Goal: Information Seeking & Learning: Learn about a topic

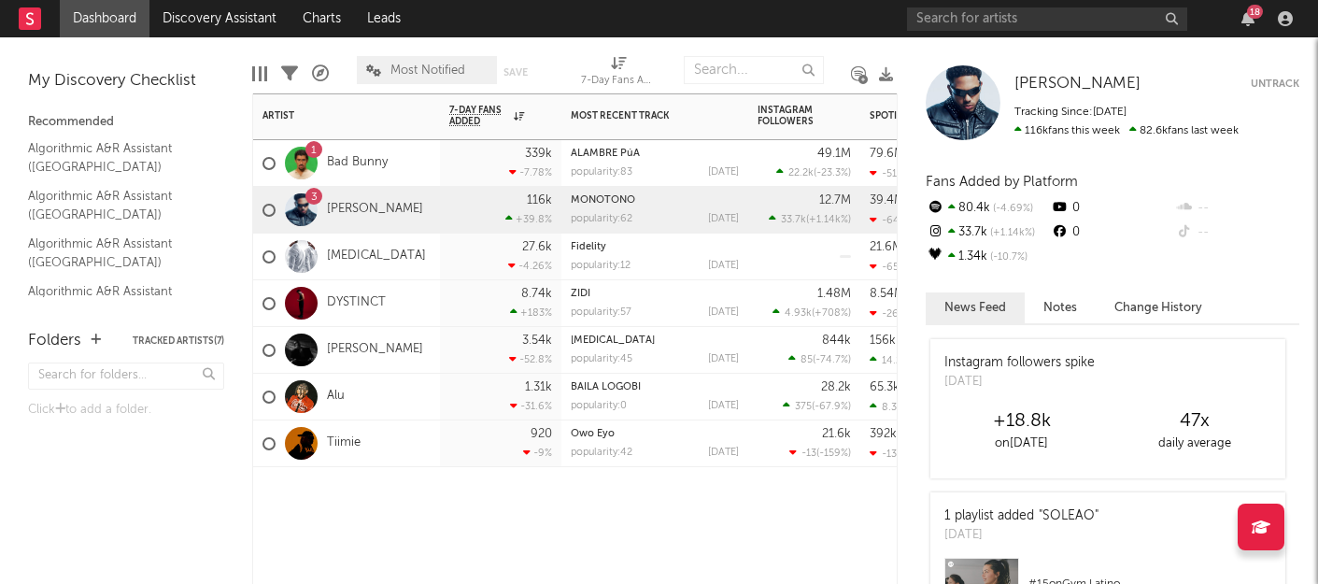
click at [424, 448] on div "Tiimie" at bounding box center [346, 443] width 187 height 47
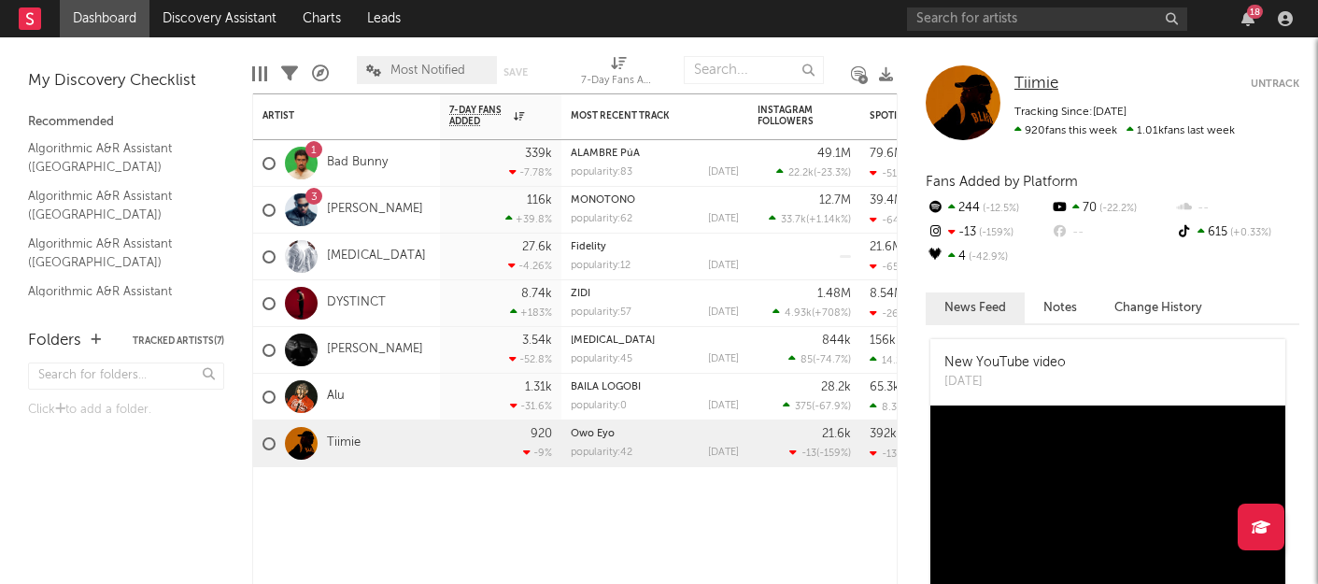
click at [1044, 79] on span "Tiimie" at bounding box center [1037, 84] width 44 height 16
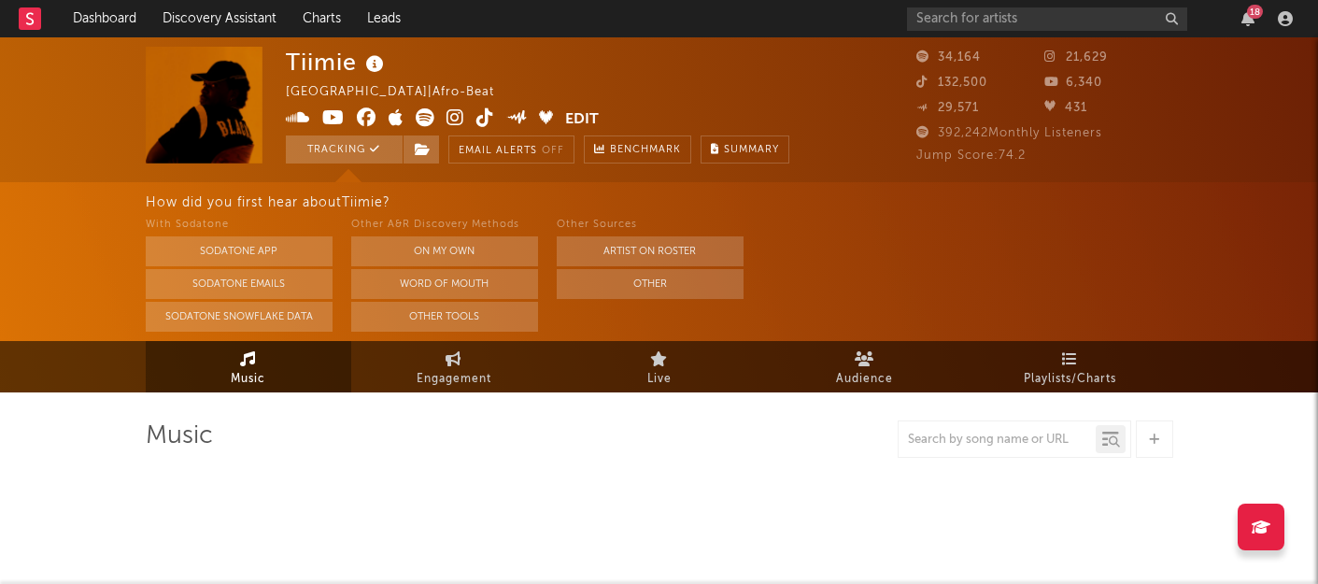
select select "6m"
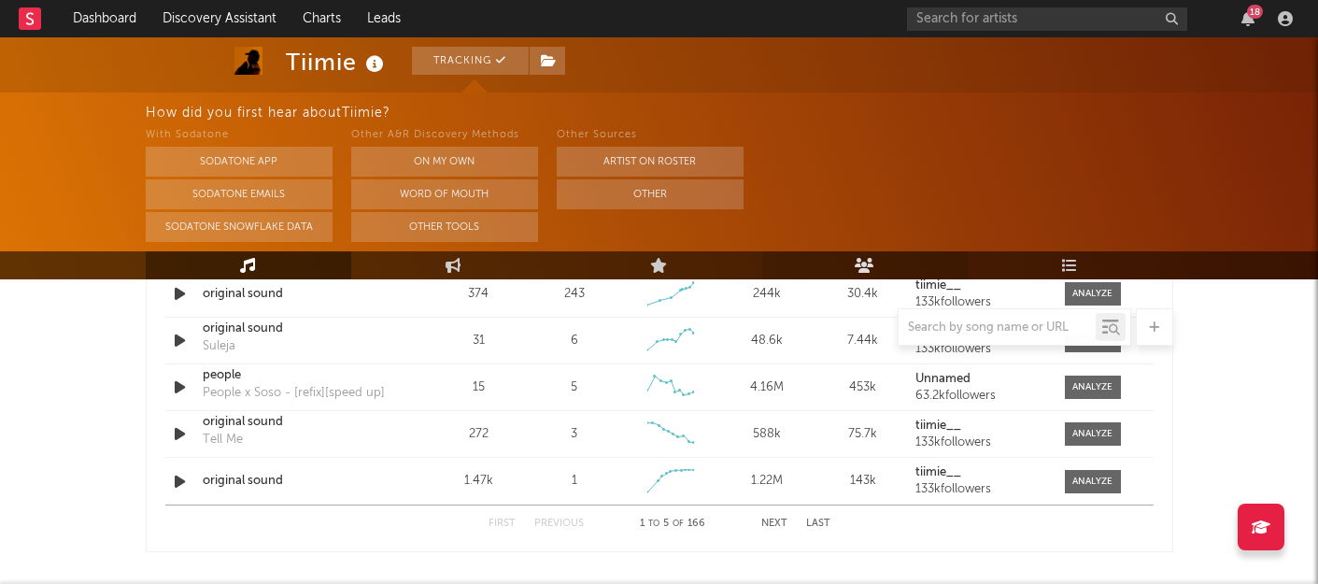
scroll to position [1754, 0]
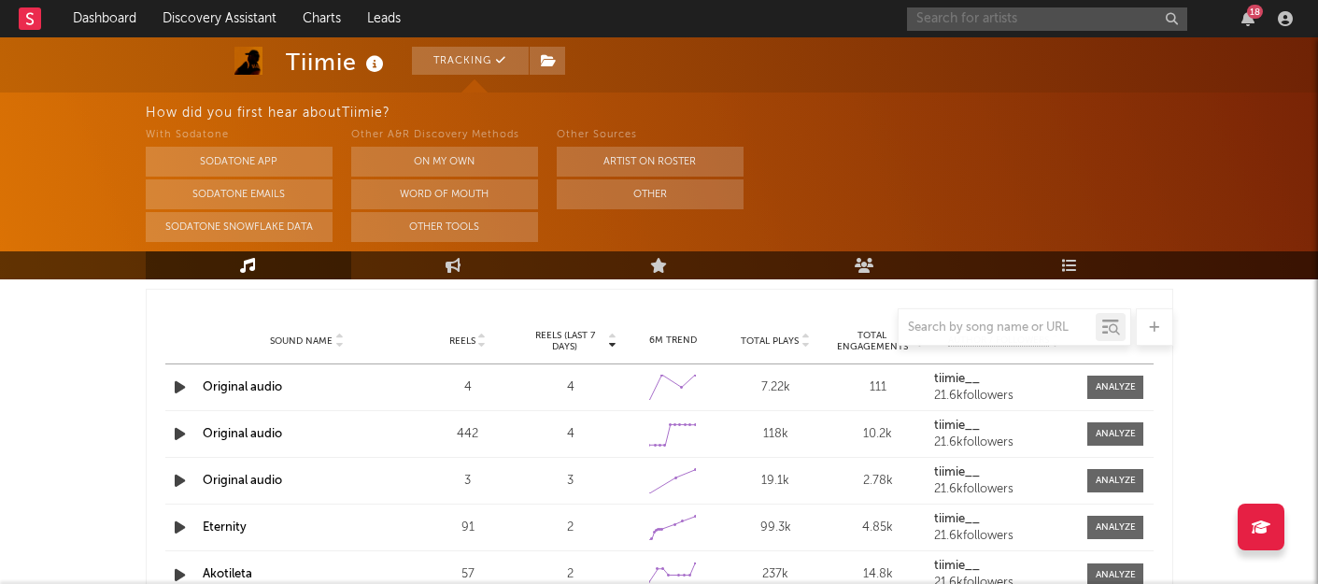
click at [988, 12] on input "text" at bounding box center [1047, 18] width 280 height 23
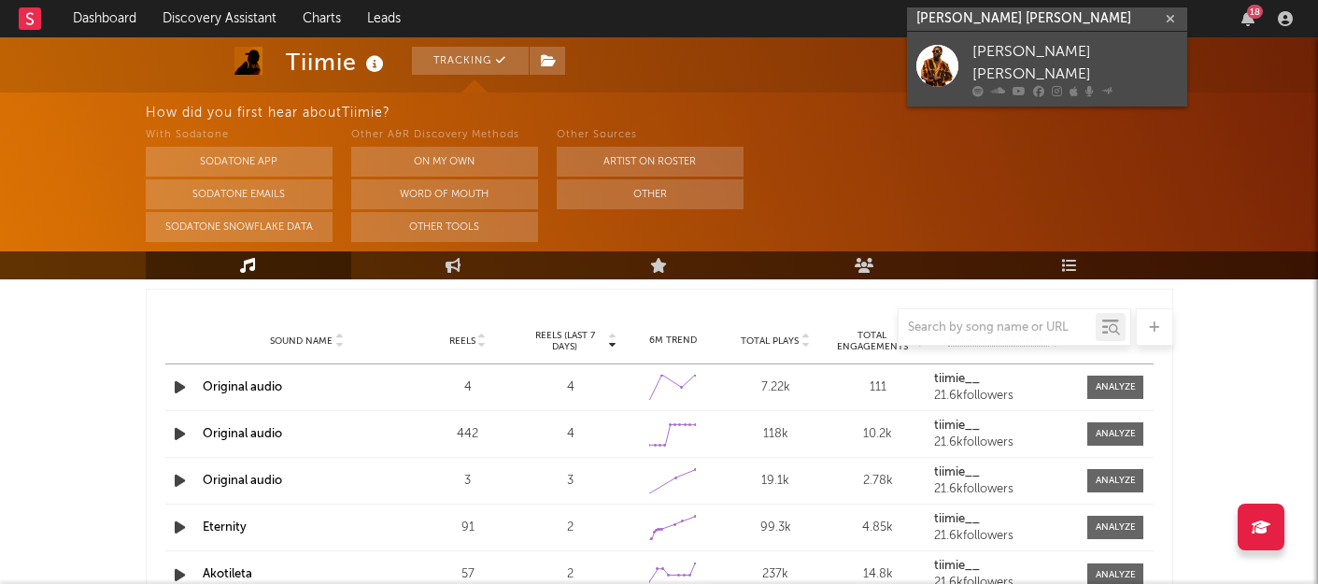
type input "caleb kunle"
click at [1002, 50] on div "Caleb Kunle" at bounding box center [1076, 63] width 206 height 45
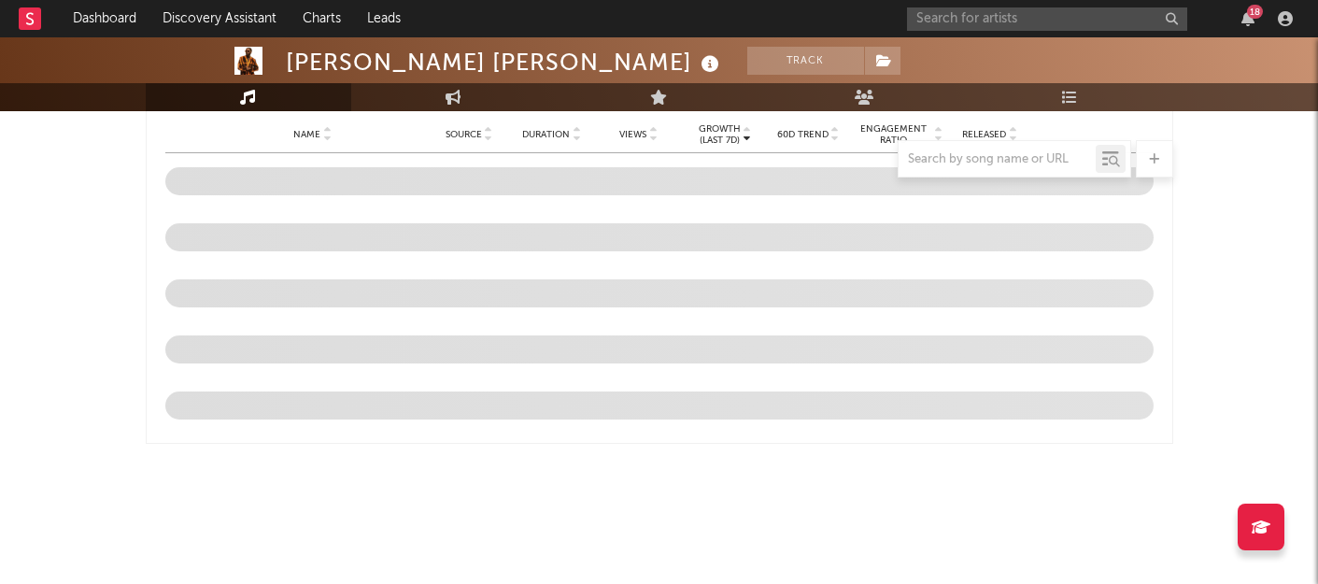
scroll to position [1585, 0]
select select "6m"
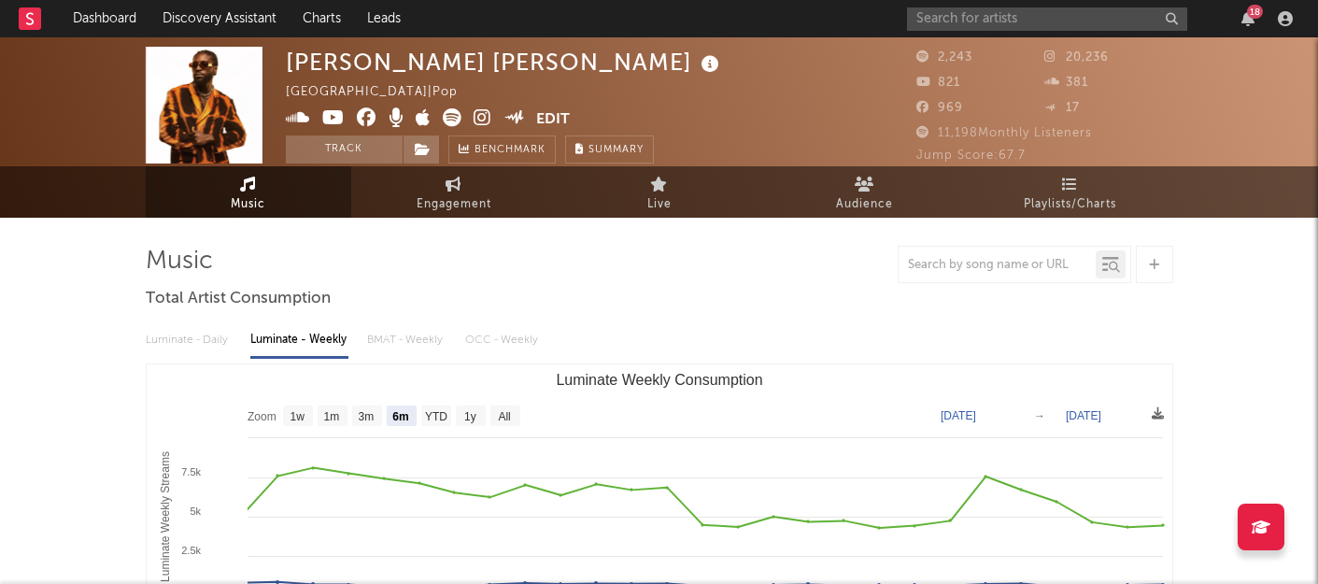
scroll to position [0, 0]
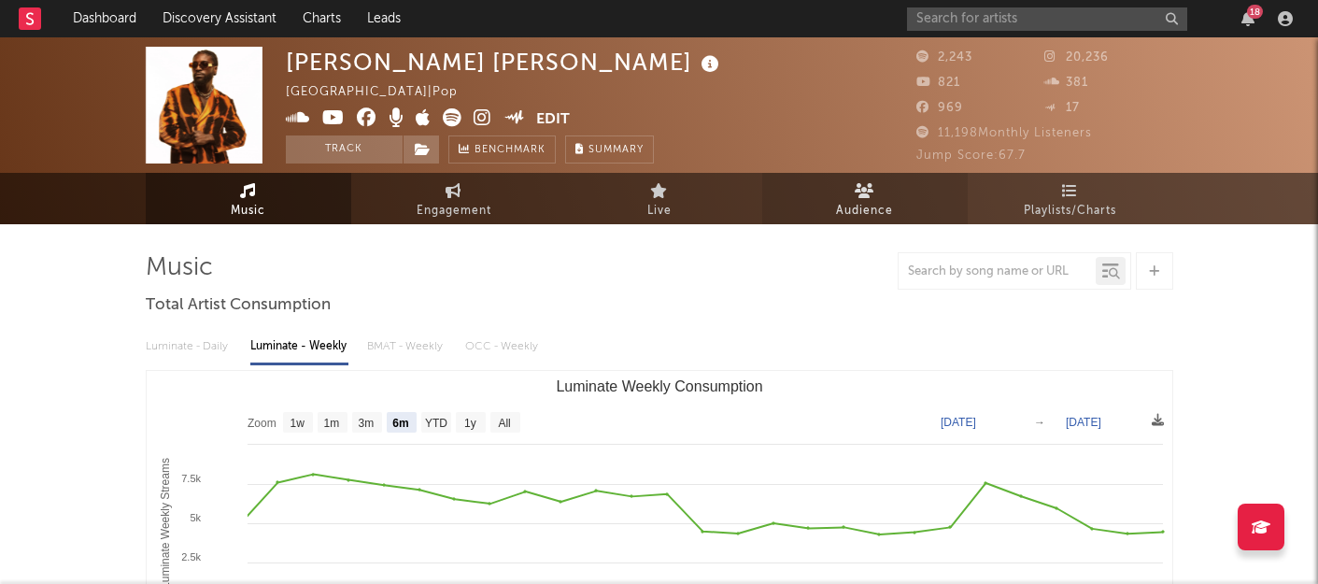
click at [861, 219] on span "Audience" at bounding box center [864, 211] width 57 height 22
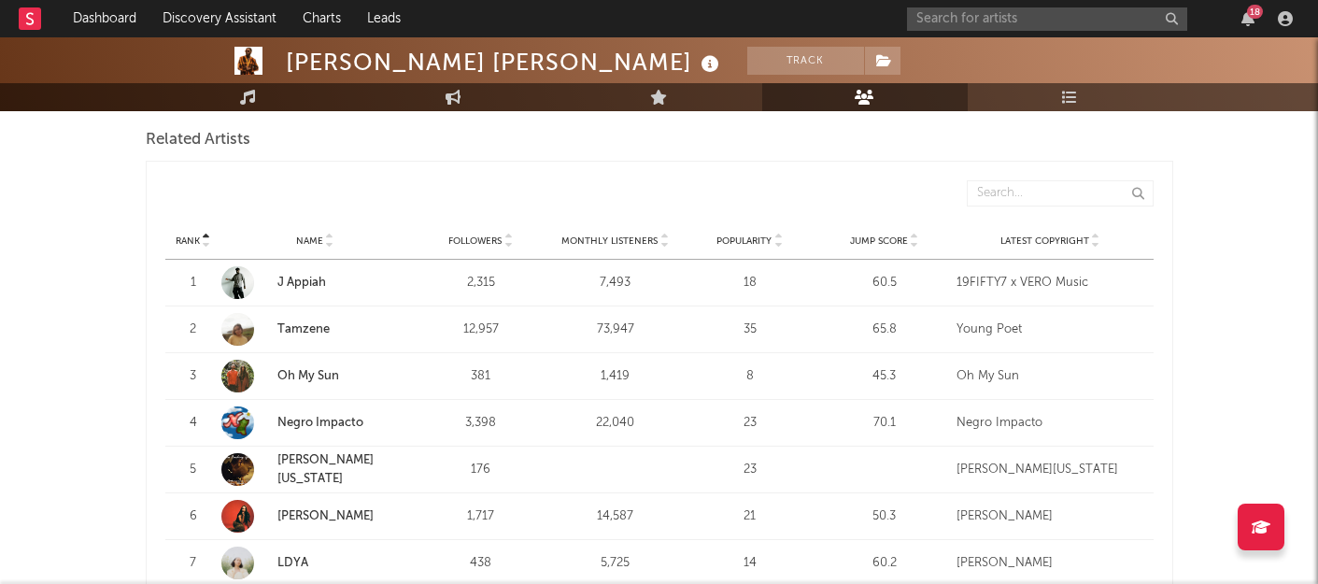
scroll to position [640, 0]
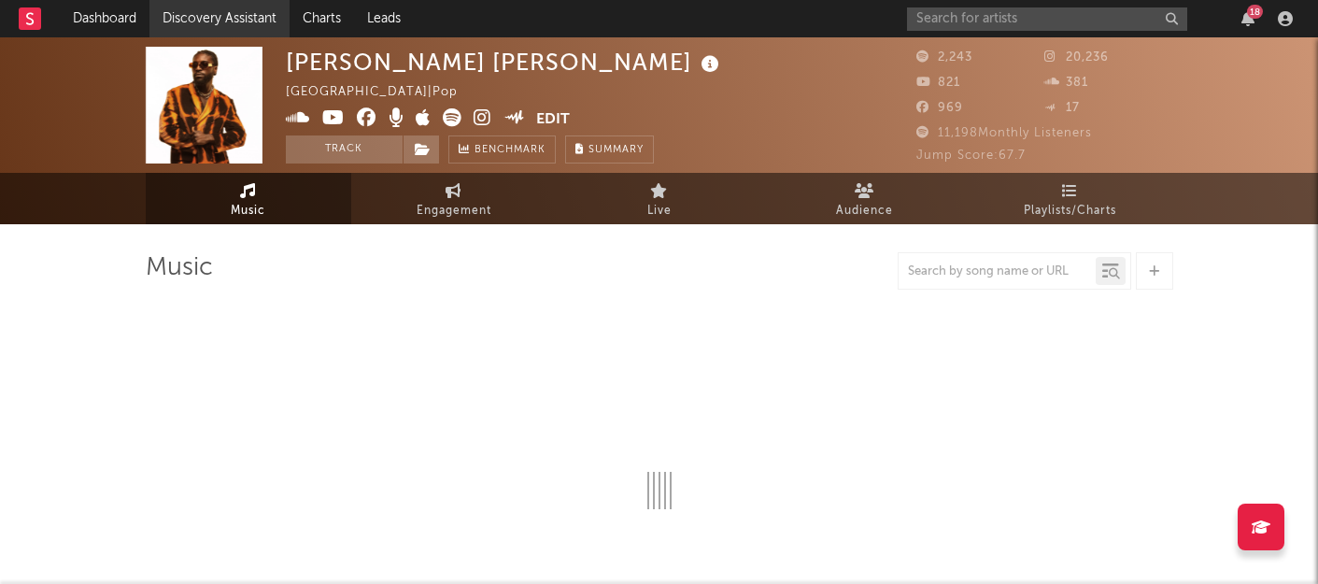
select select "6m"
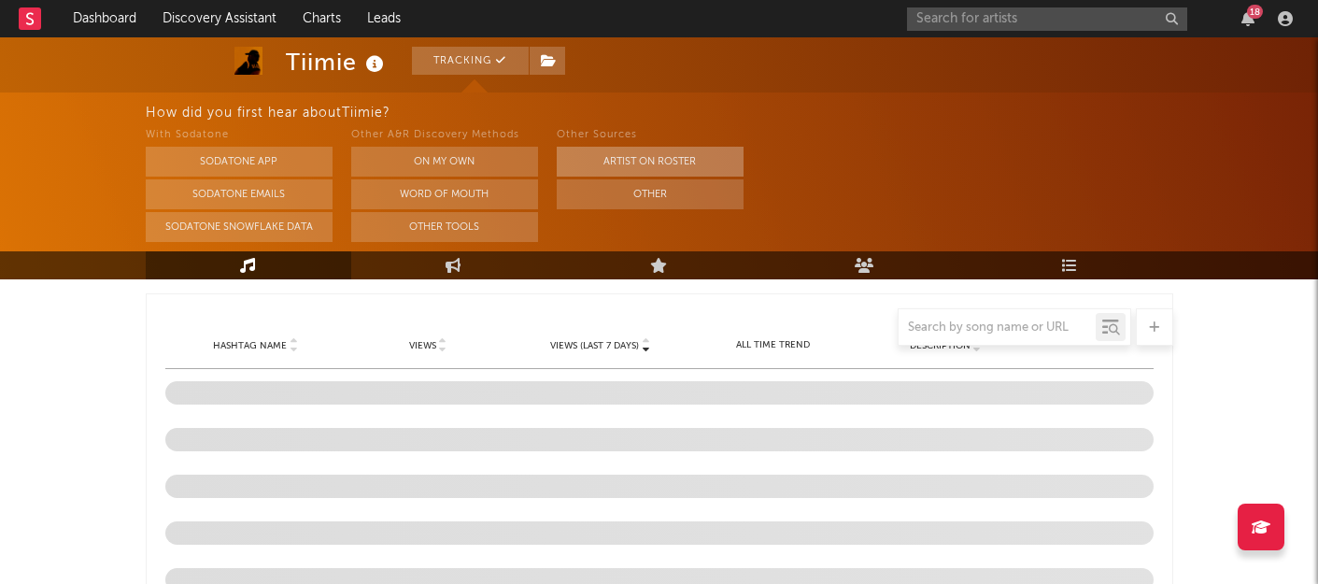
scroll to position [1922, 0]
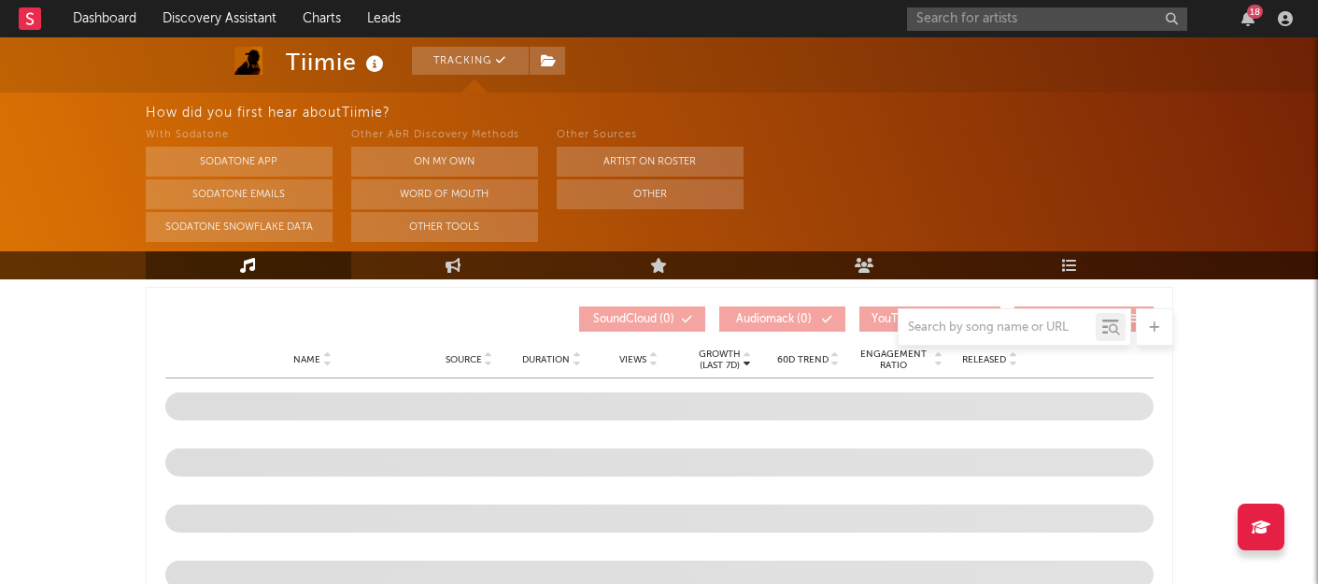
select select "6m"
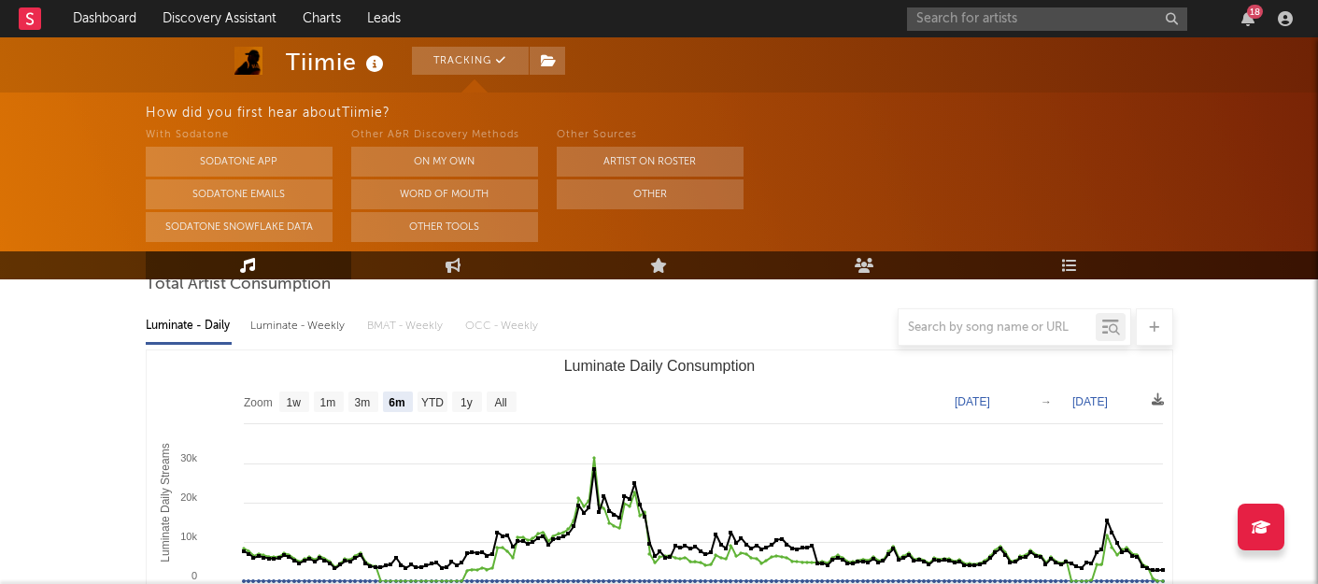
scroll to position [0, 0]
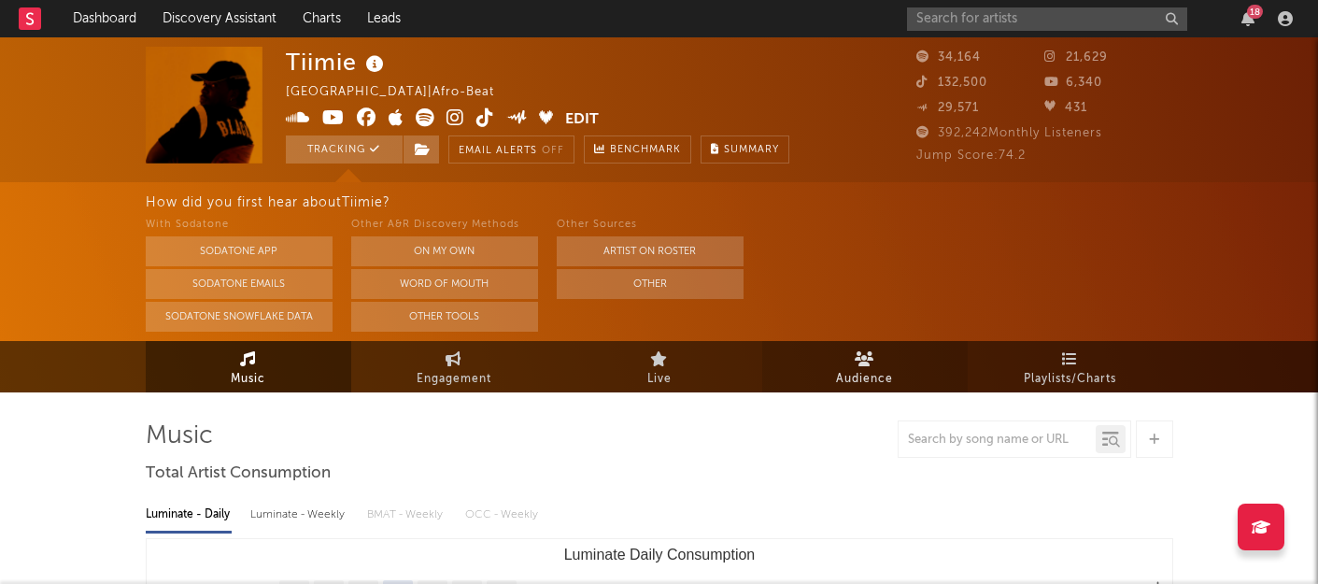
click at [872, 366] on link "Audience" at bounding box center [865, 366] width 206 height 51
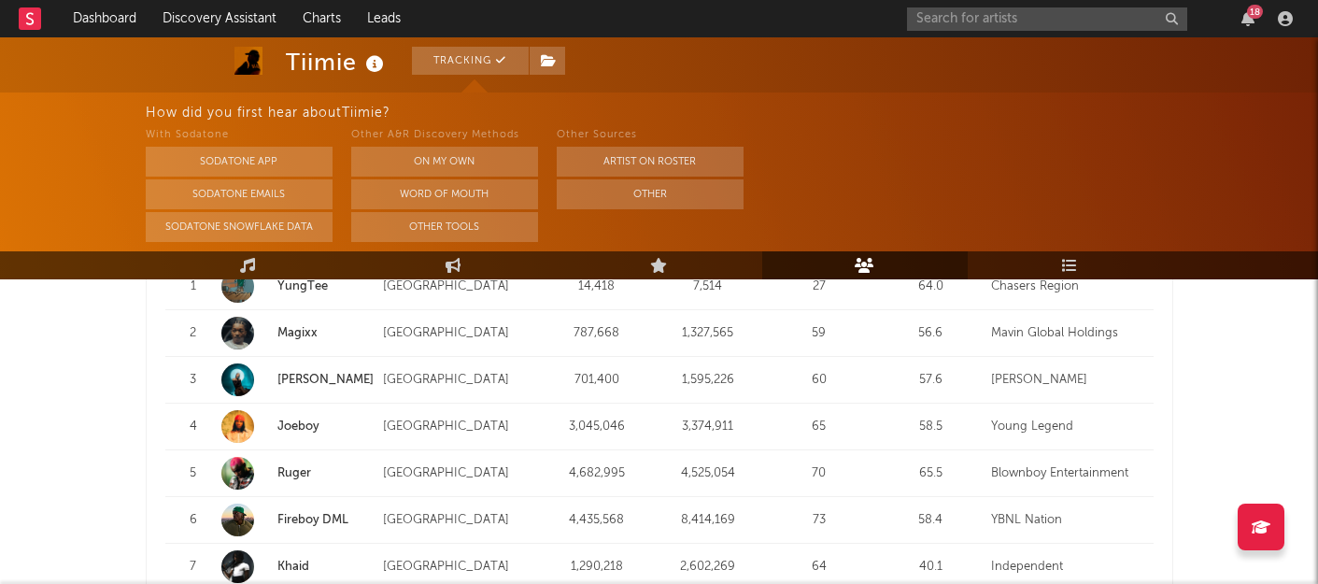
scroll to position [1852, 0]
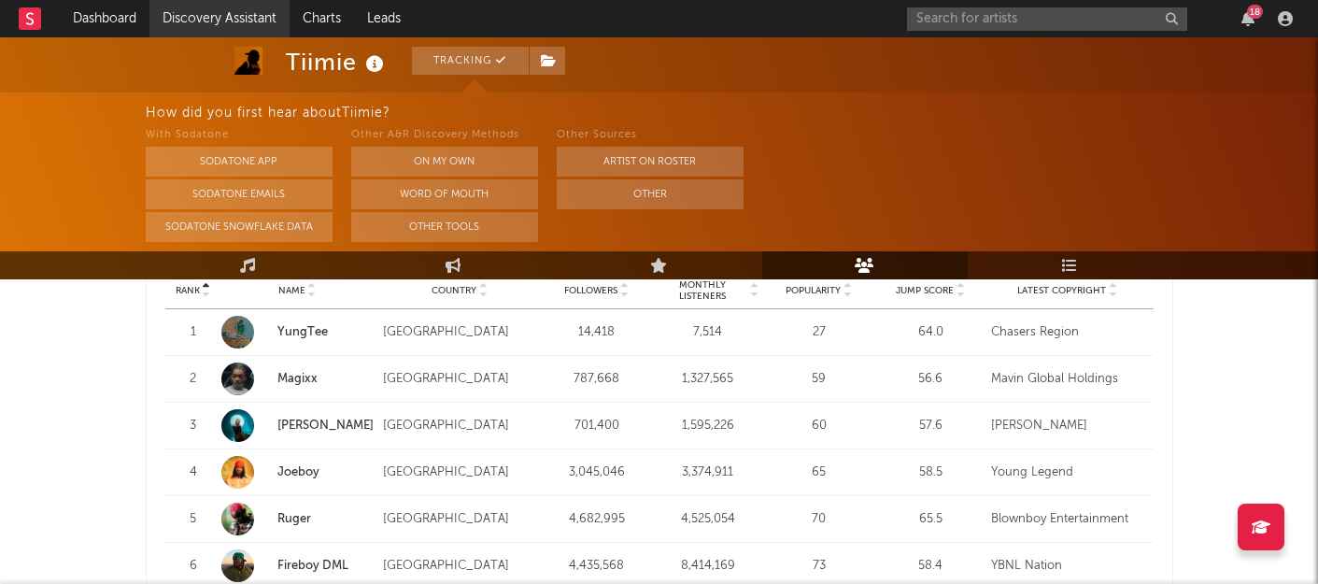
click at [227, 21] on link "Discovery Assistant" at bounding box center [219, 18] width 140 height 37
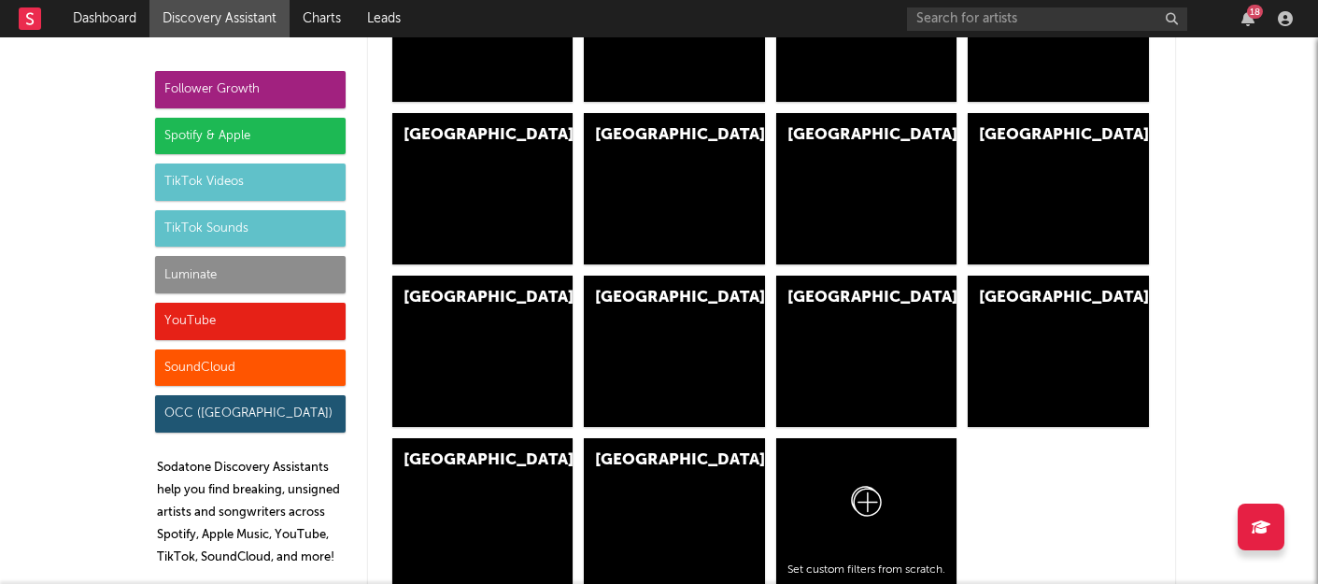
scroll to position [5691, 0]
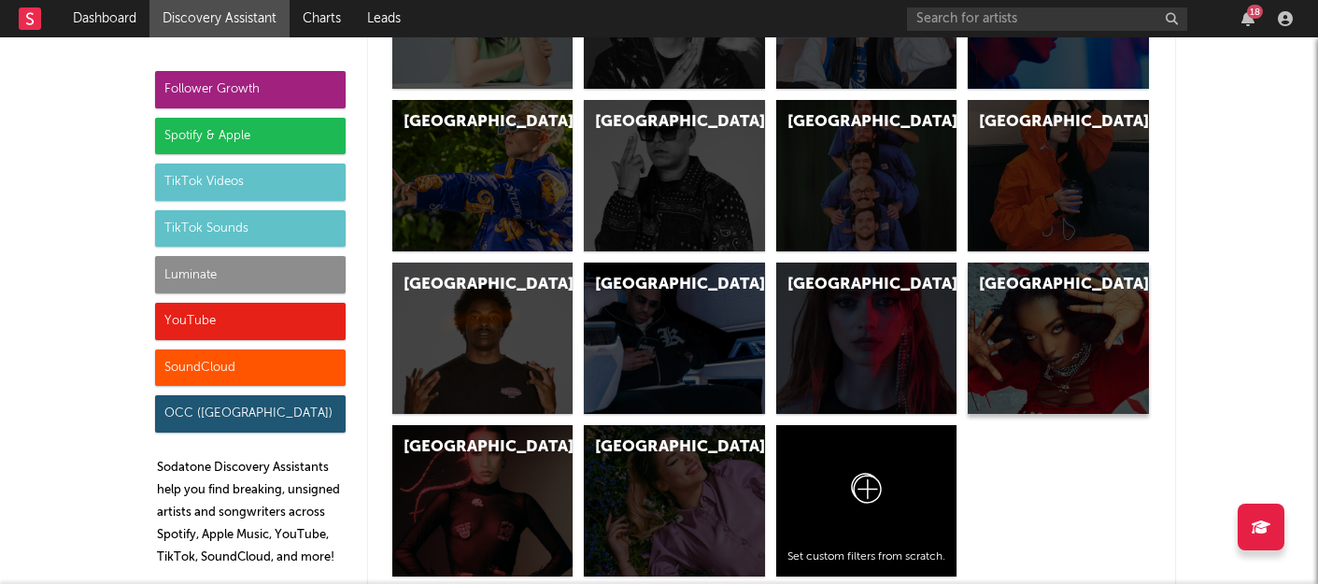
click at [1030, 335] on div "Africa" at bounding box center [1058, 338] width 181 height 151
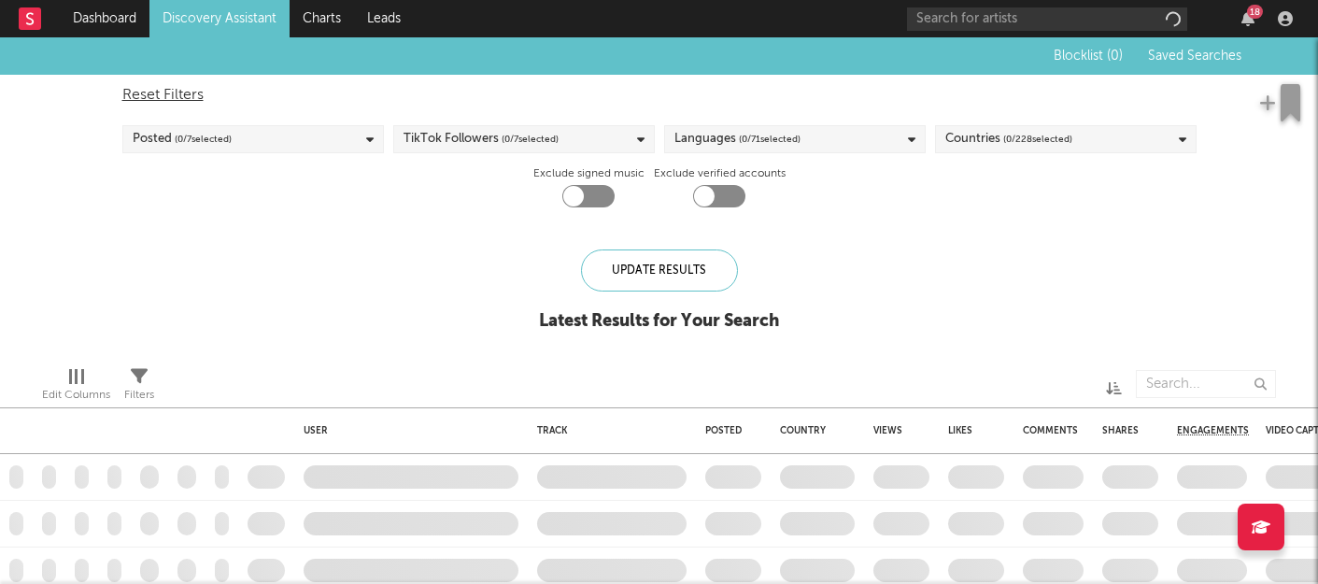
checkbox input "true"
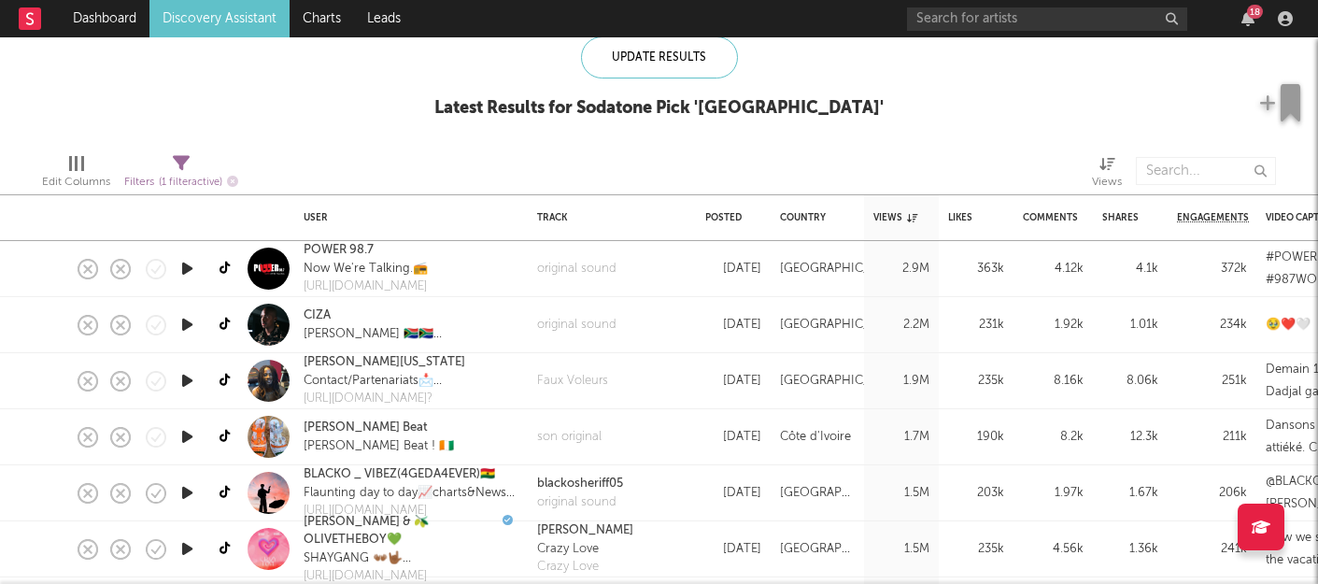
click at [196, 324] on icon "button" at bounding box center [188, 324] width 20 height 23
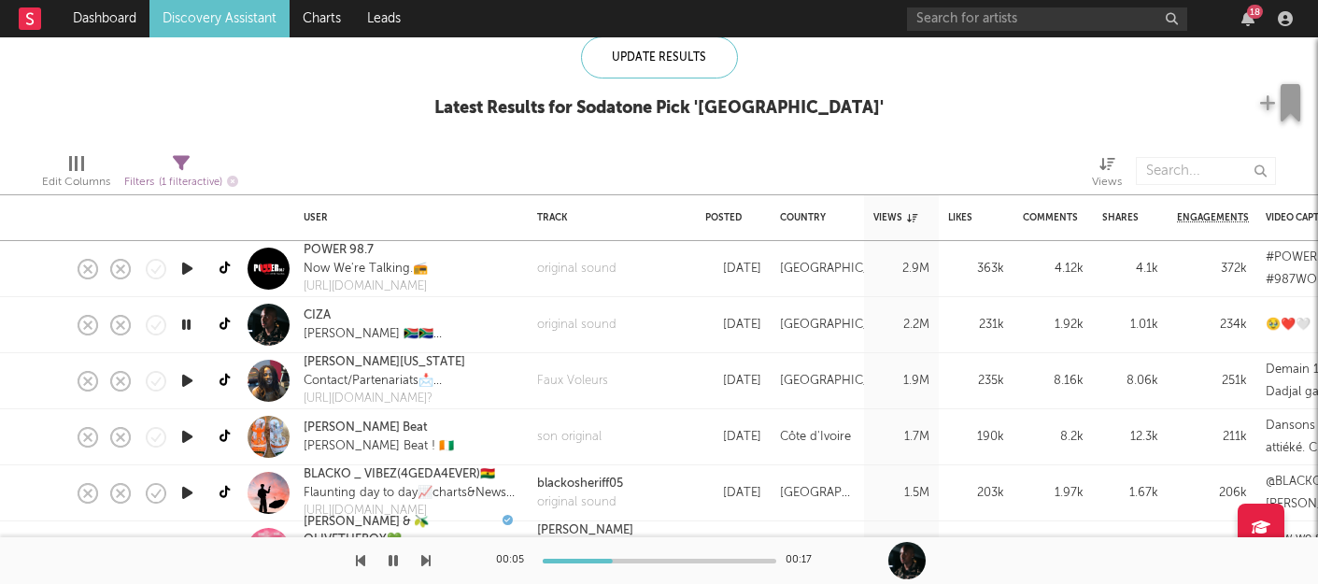
click at [914, 570] on div at bounding box center [906, 560] width 37 height 37
click at [315, 316] on link "CIZA" at bounding box center [317, 315] width 27 height 19
click at [189, 377] on icon "button" at bounding box center [188, 380] width 20 height 23
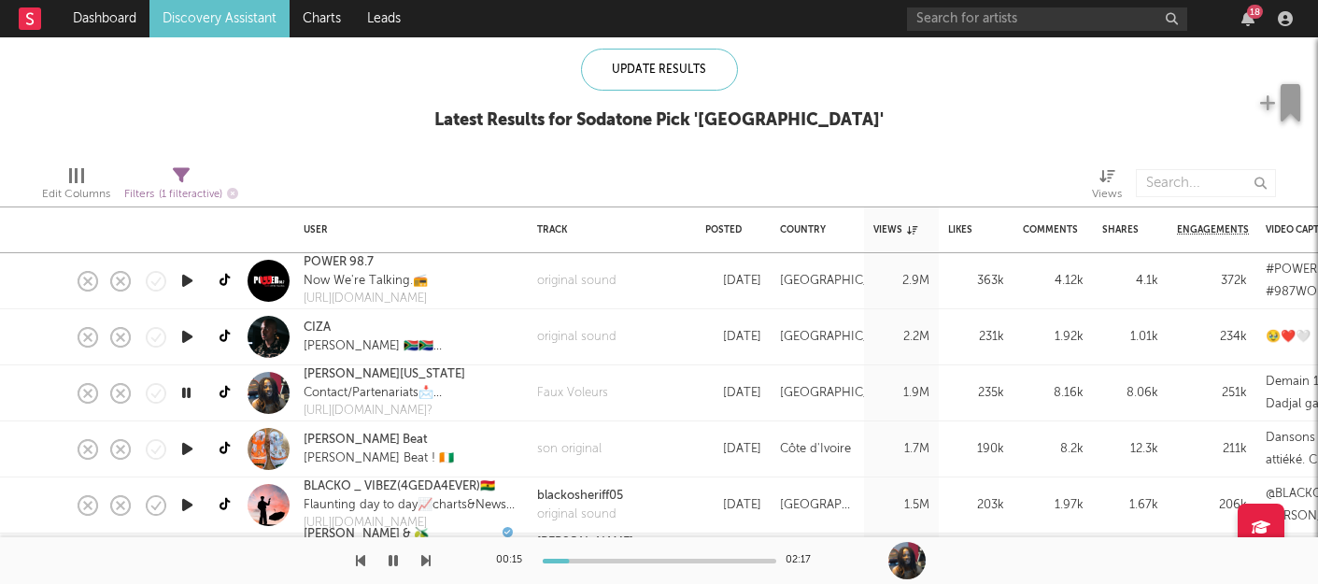
click at [634, 561] on div at bounding box center [660, 561] width 234 height 5
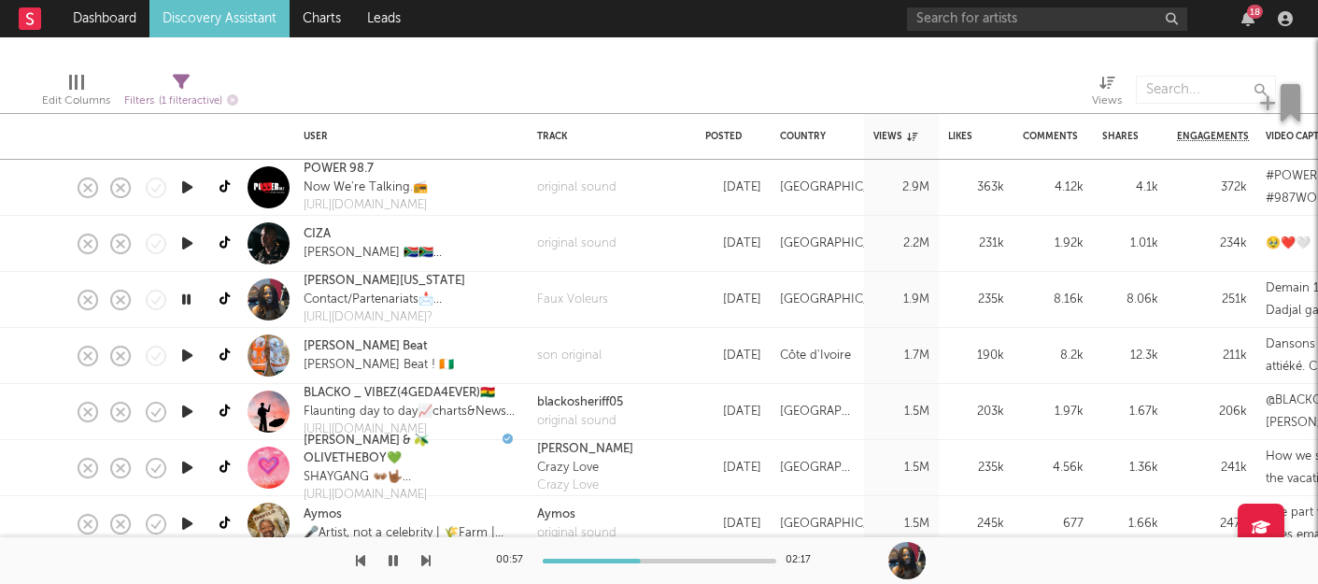
click at [191, 350] on icon "button" at bounding box center [188, 355] width 20 height 23
click at [643, 561] on div at bounding box center [660, 561] width 234 height 5
click at [193, 411] on icon "button" at bounding box center [188, 411] width 20 height 23
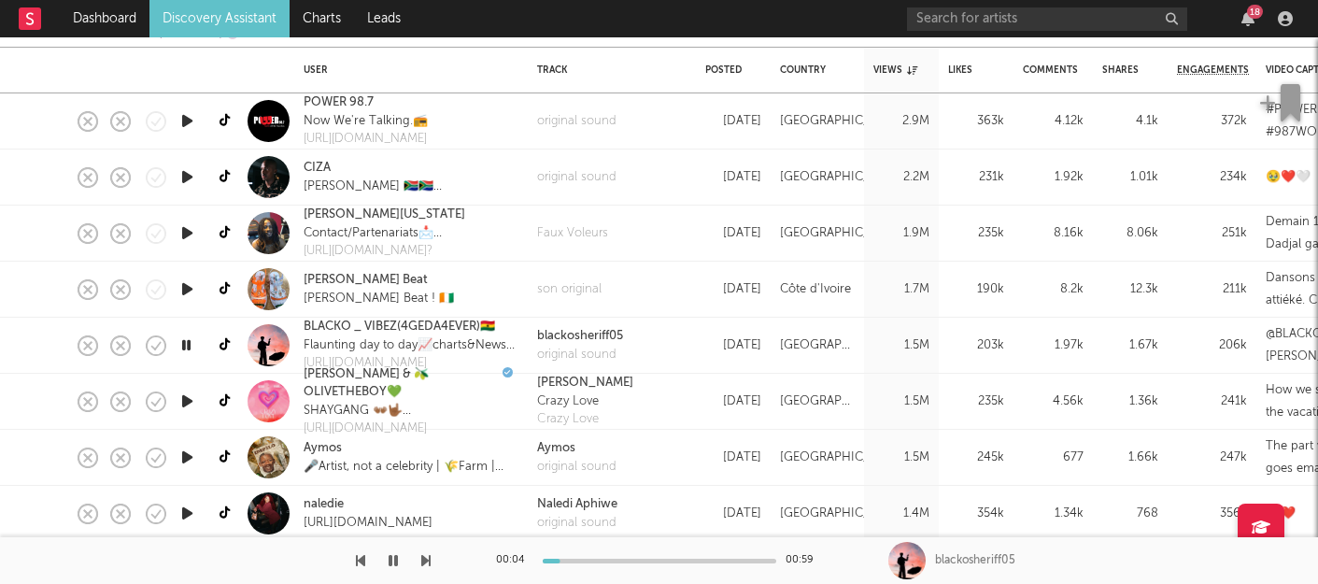
click at [192, 396] on icon "button" at bounding box center [188, 401] width 20 height 23
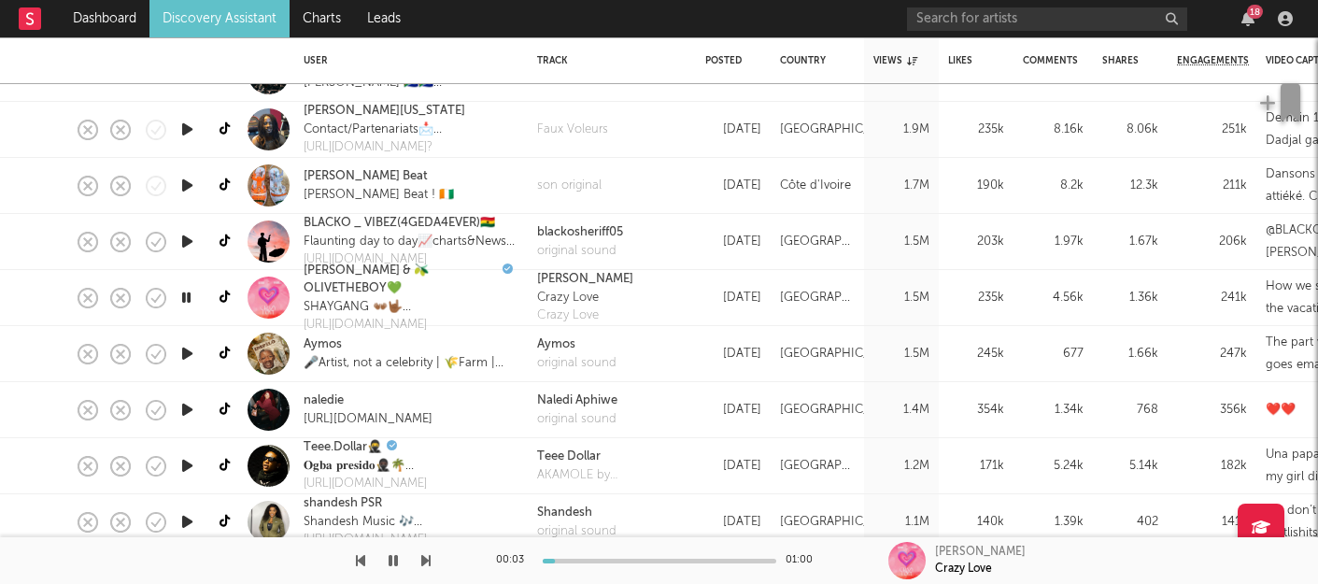
click at [207, 349] on div at bounding box center [222, 354] width 33 height 56
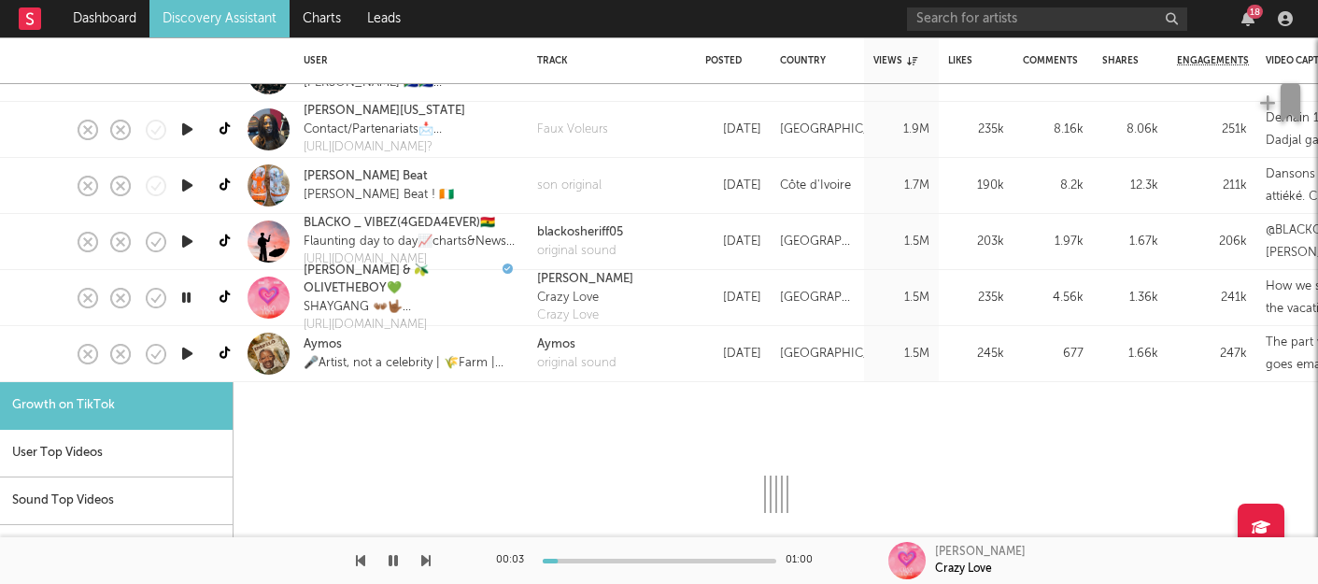
click at [188, 348] on icon "button" at bounding box center [188, 353] width 20 height 23
select select "1m"
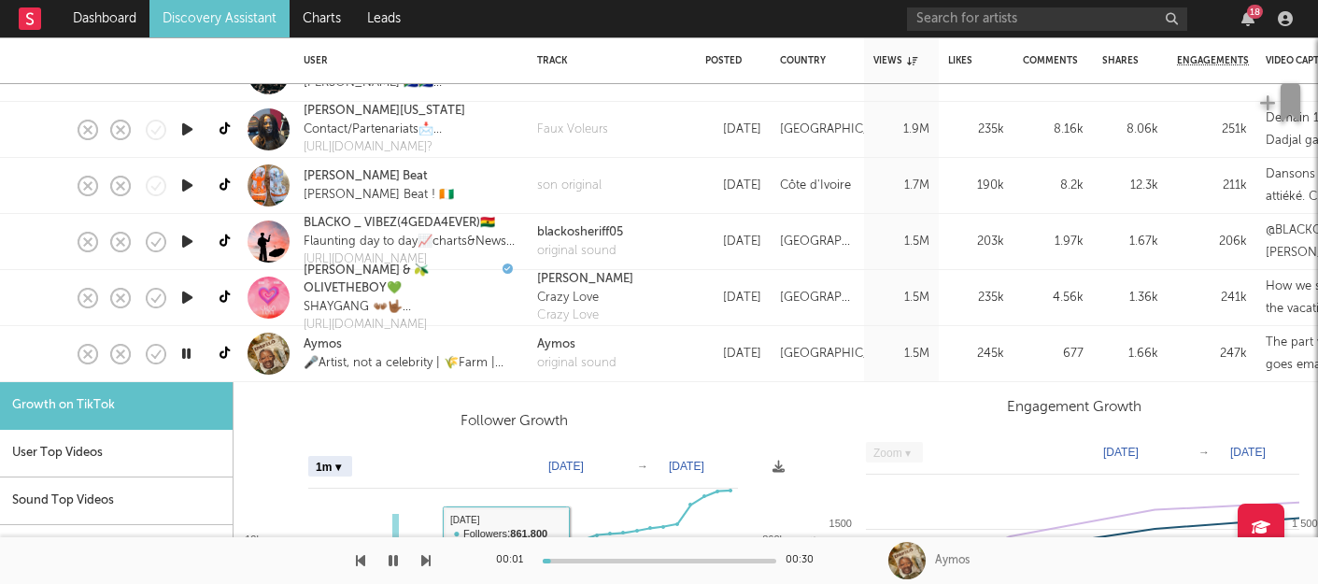
click at [616, 561] on div at bounding box center [660, 561] width 234 height 5
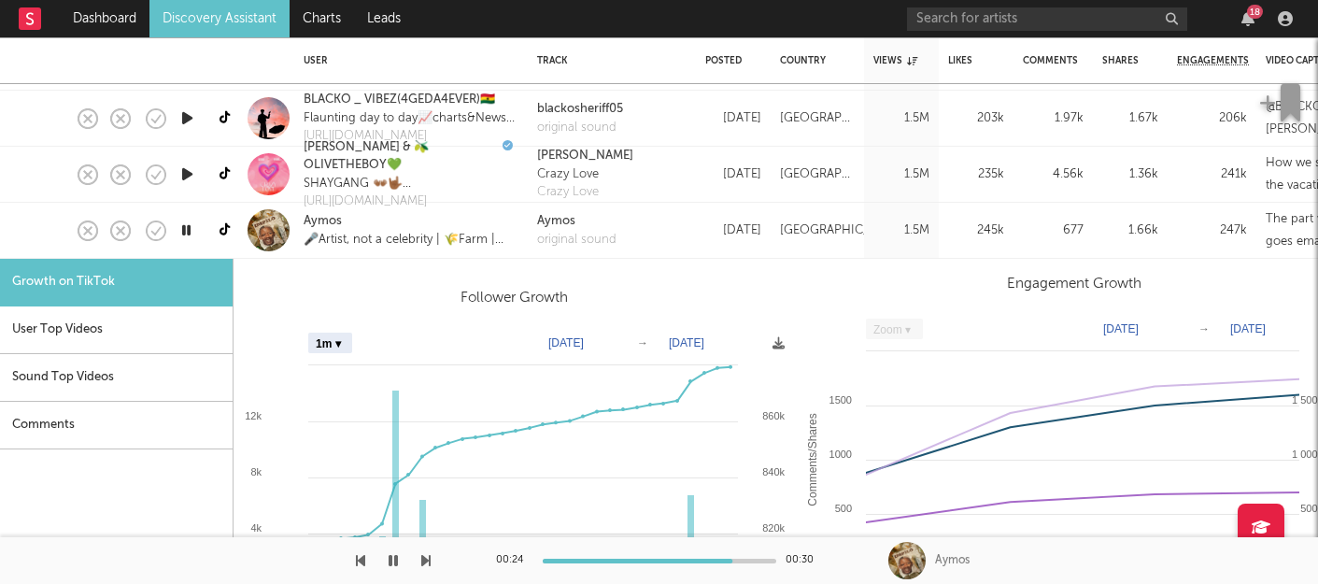
click at [393, 557] on icon "button" at bounding box center [393, 560] width 9 height 15
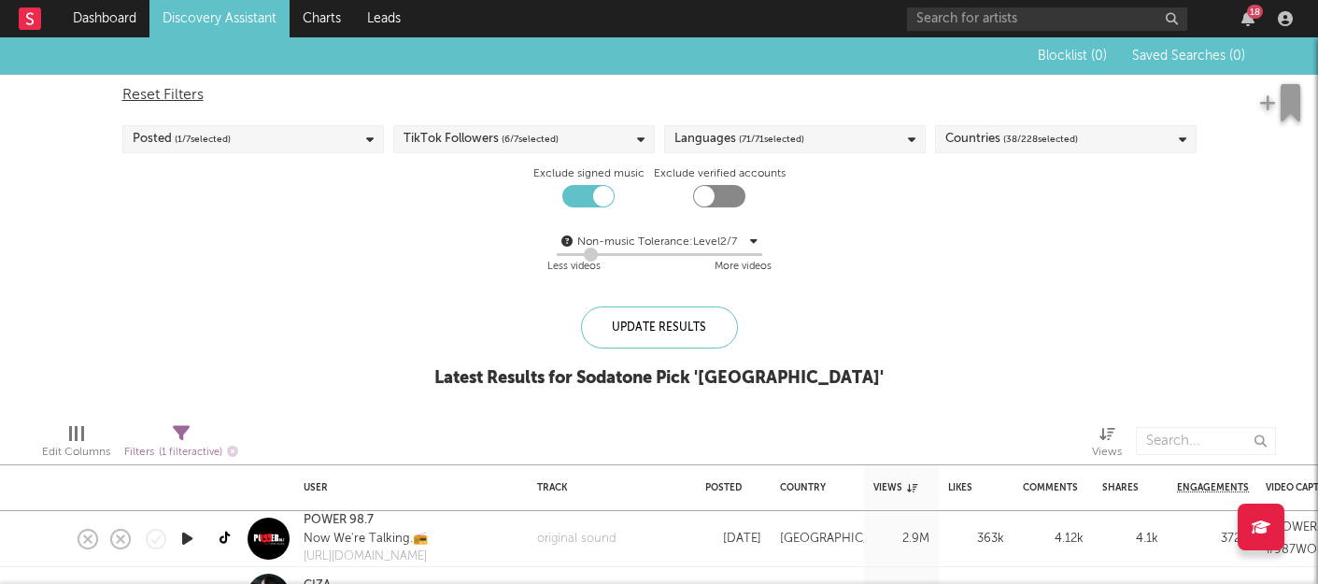
click at [255, 17] on link "Discovery Assistant" at bounding box center [219, 18] width 140 height 37
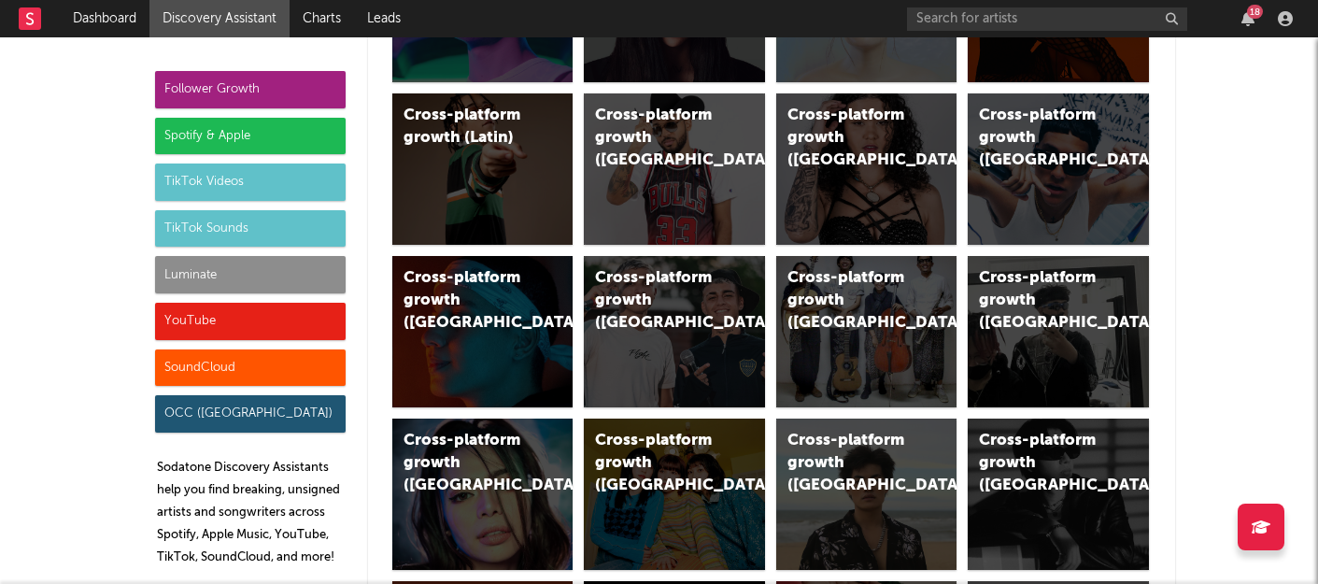
scroll to position [1372, 0]
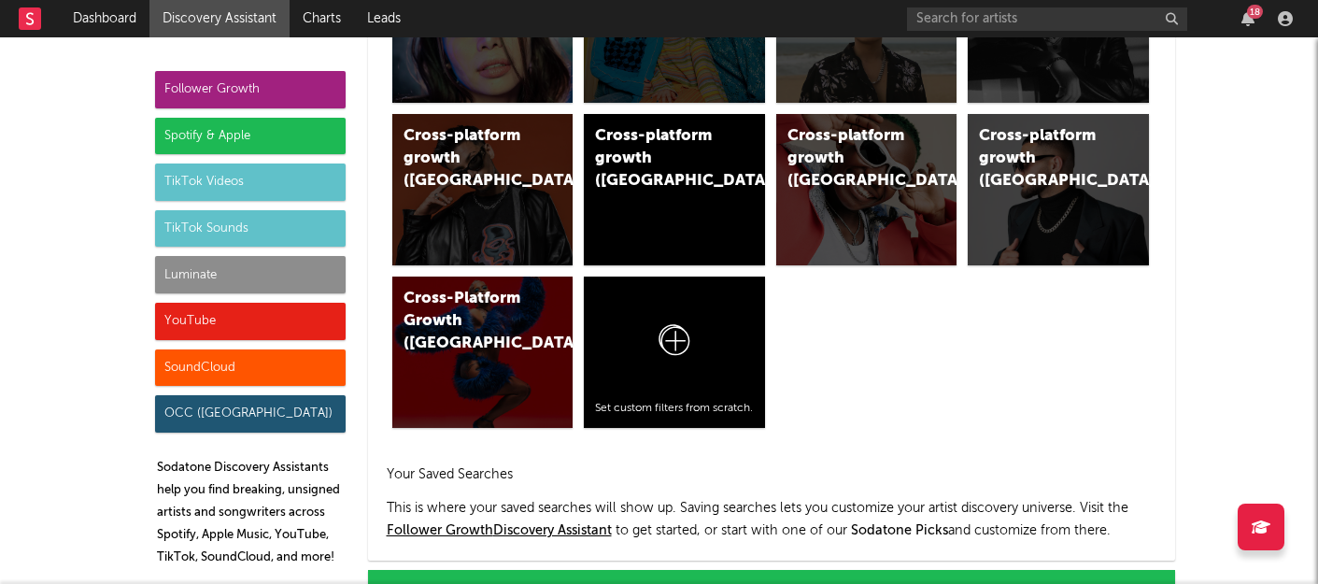
click at [287, 83] on div "Follower Growth" at bounding box center [250, 89] width 191 height 37
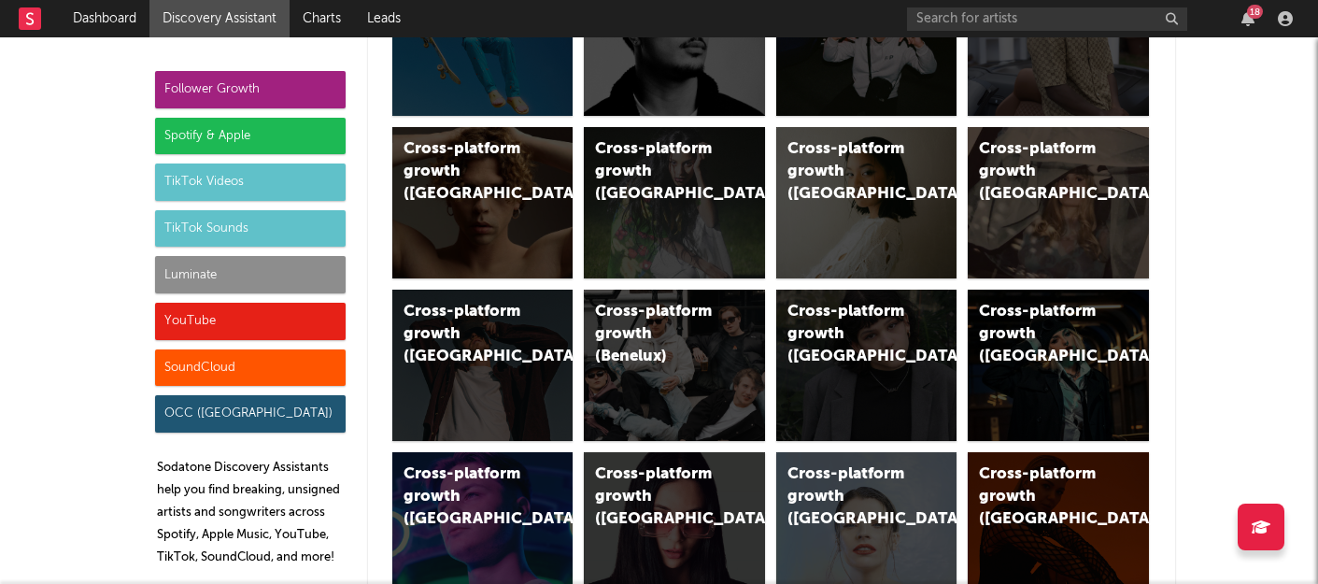
scroll to position [0, 0]
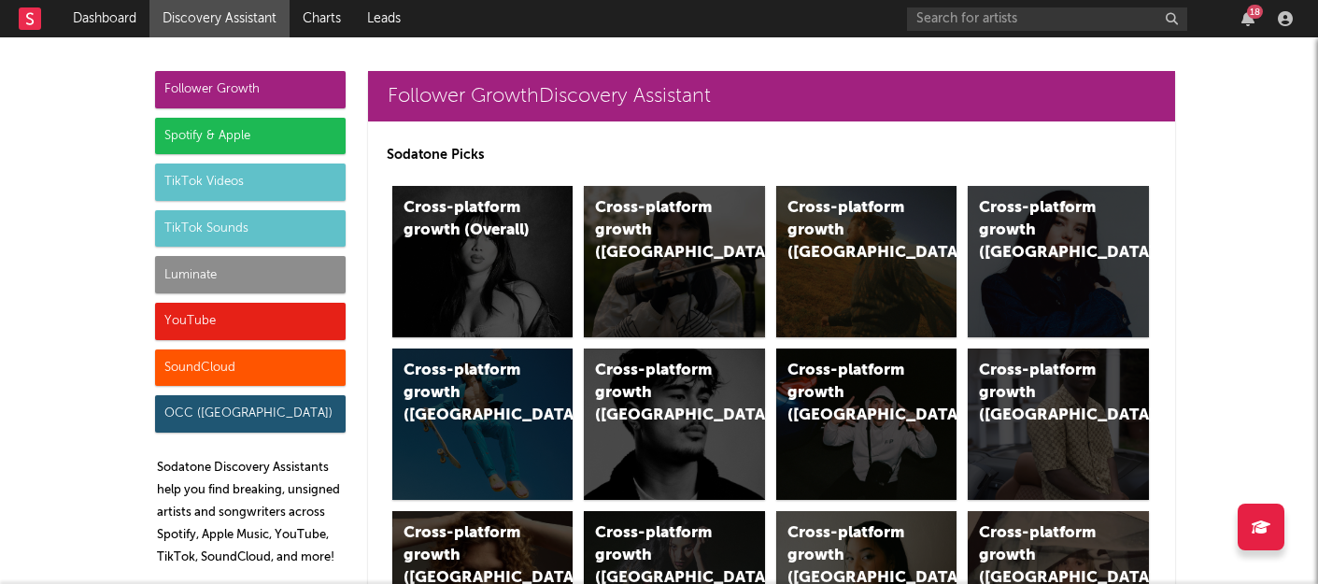
click at [276, 127] on div "Spotify & Apple" at bounding box center [250, 136] width 191 height 37
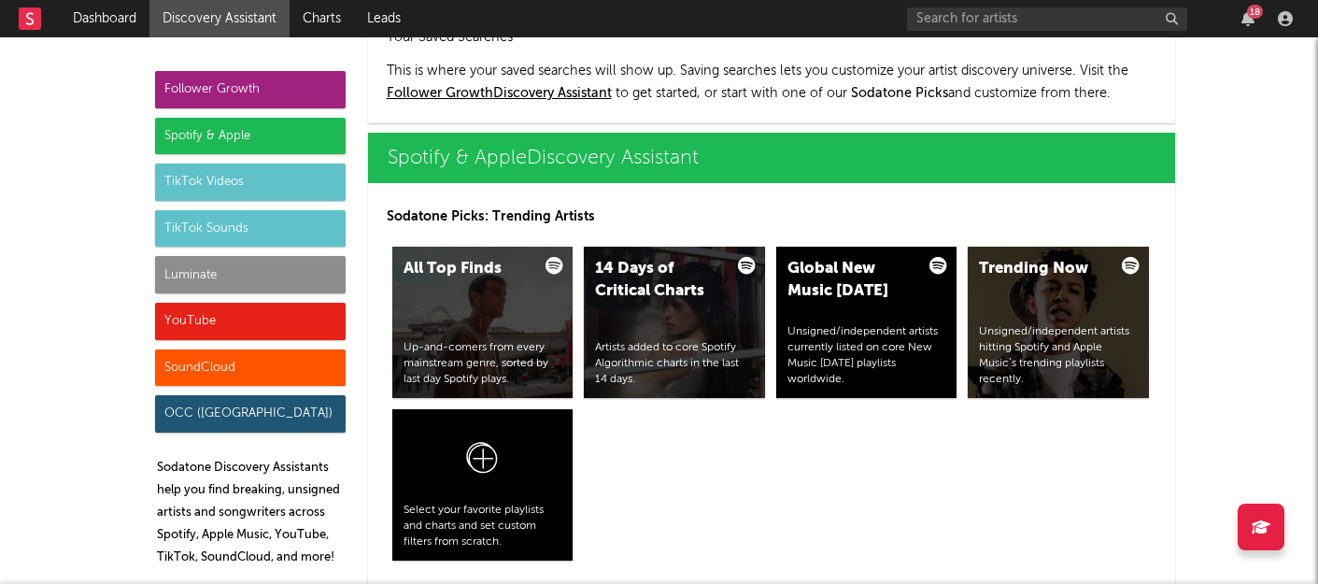
scroll to position [1868, 0]
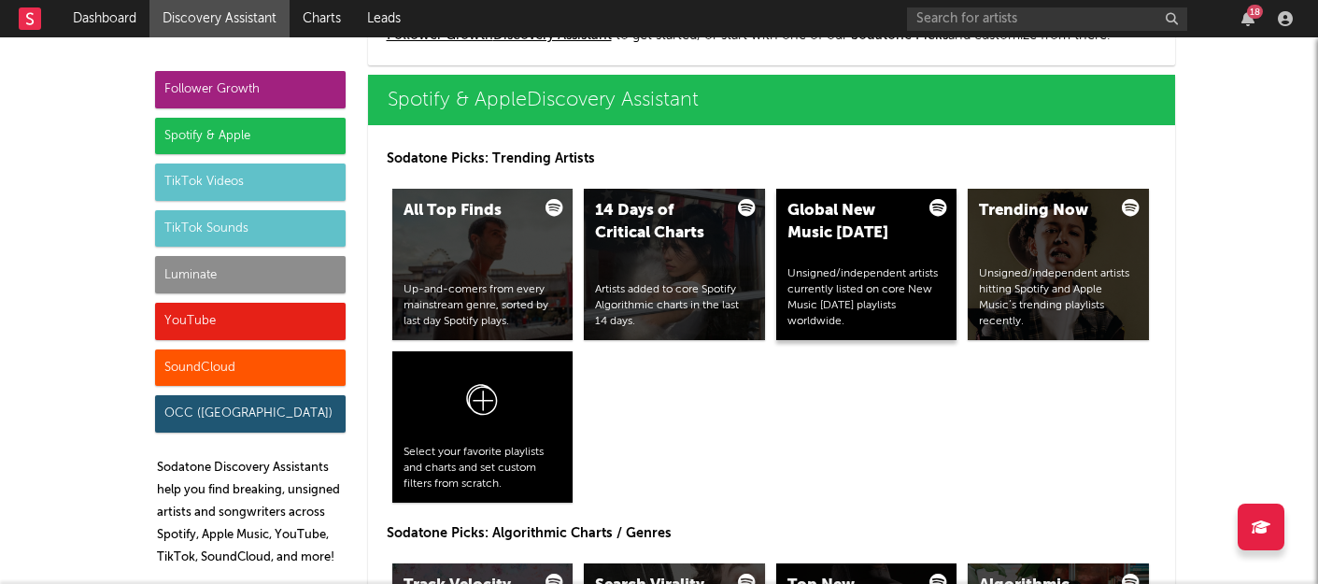
click at [845, 243] on div "Global New Music Friday" at bounding box center [851, 222] width 127 height 45
click at [1015, 235] on div "Trending Now Unsigned/independent artists hitting Spotify and Apple Music’s tre…" at bounding box center [1058, 264] width 181 height 151
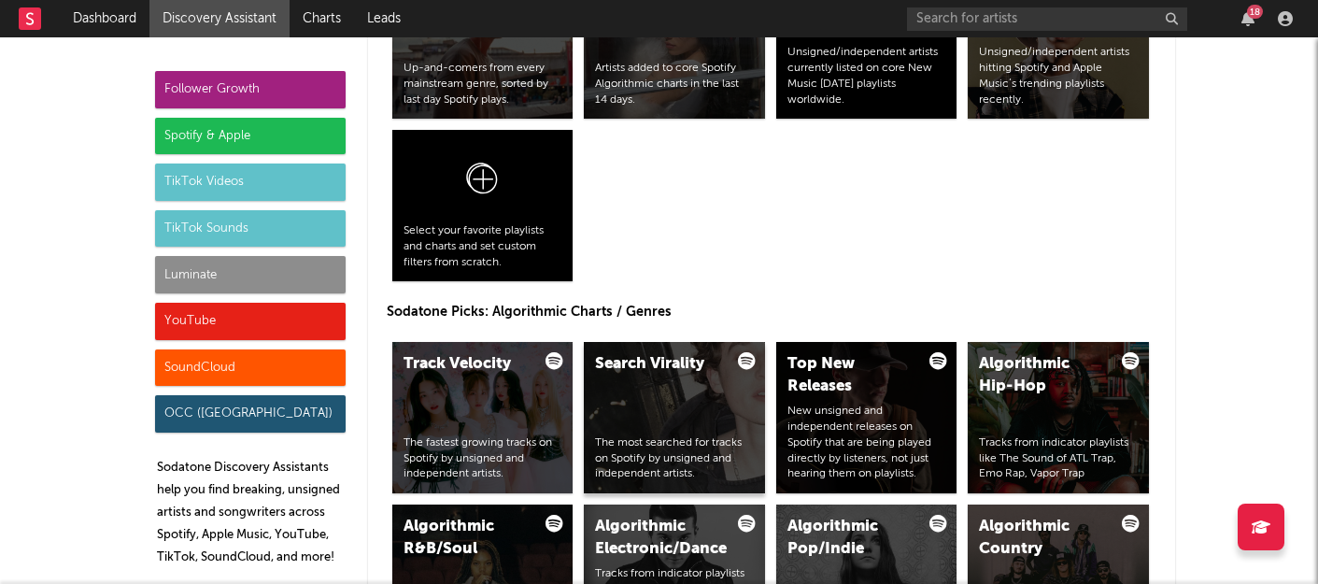
scroll to position [2481, 0]
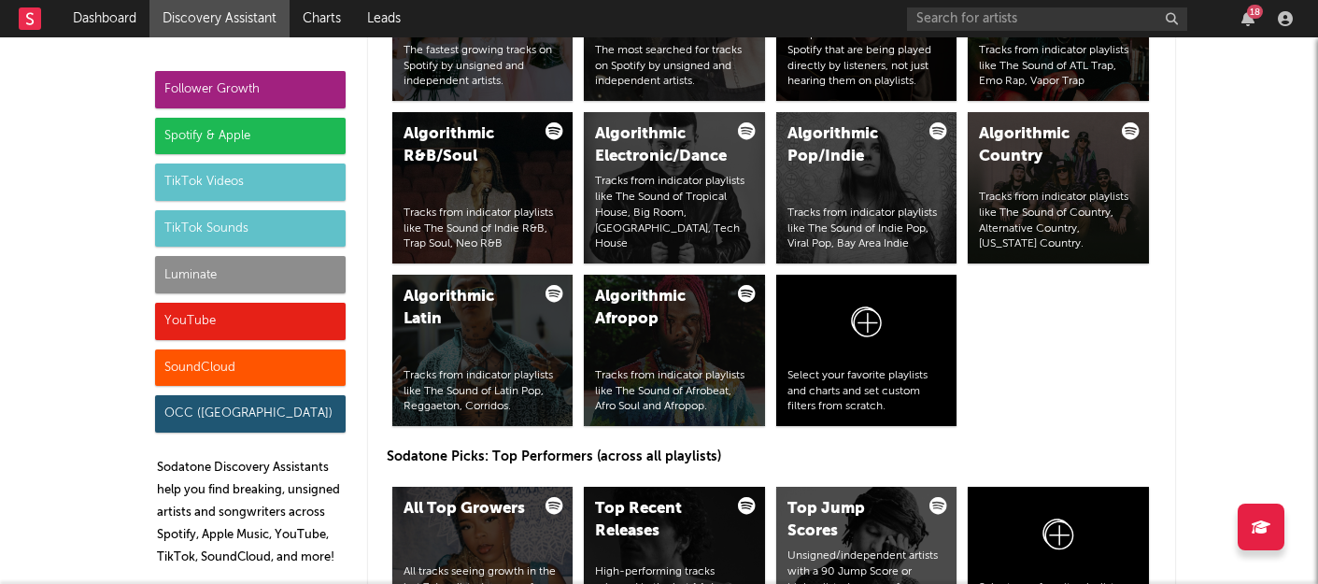
click at [320, 146] on div "Spotify & Apple" at bounding box center [250, 136] width 191 height 37
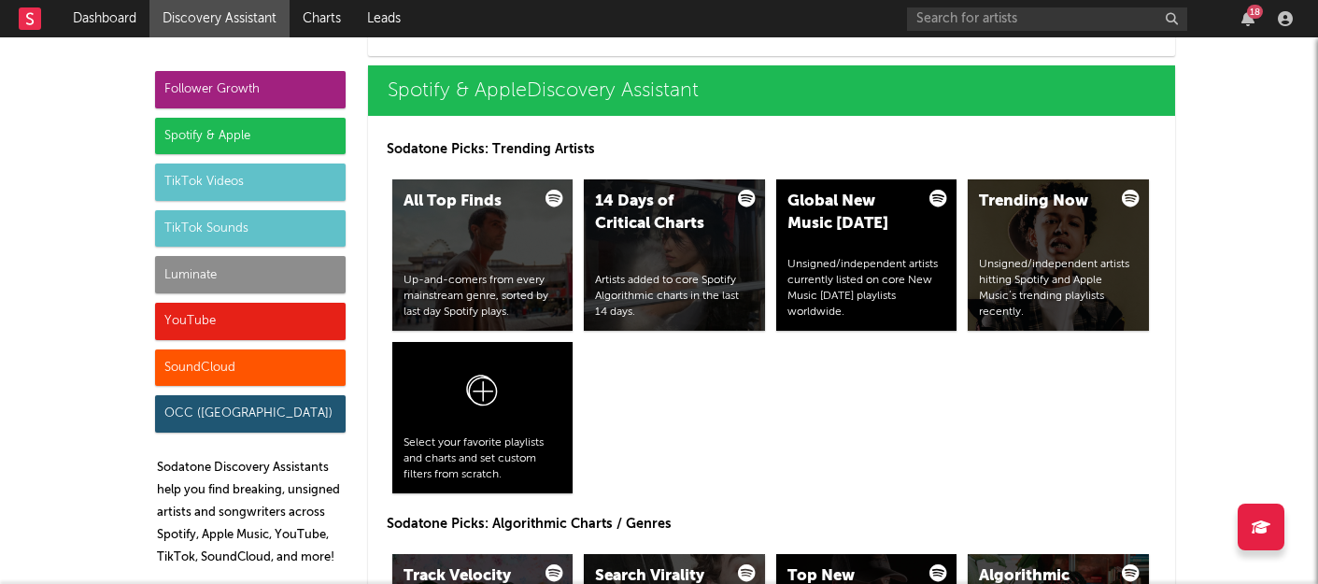
scroll to position [1868, 0]
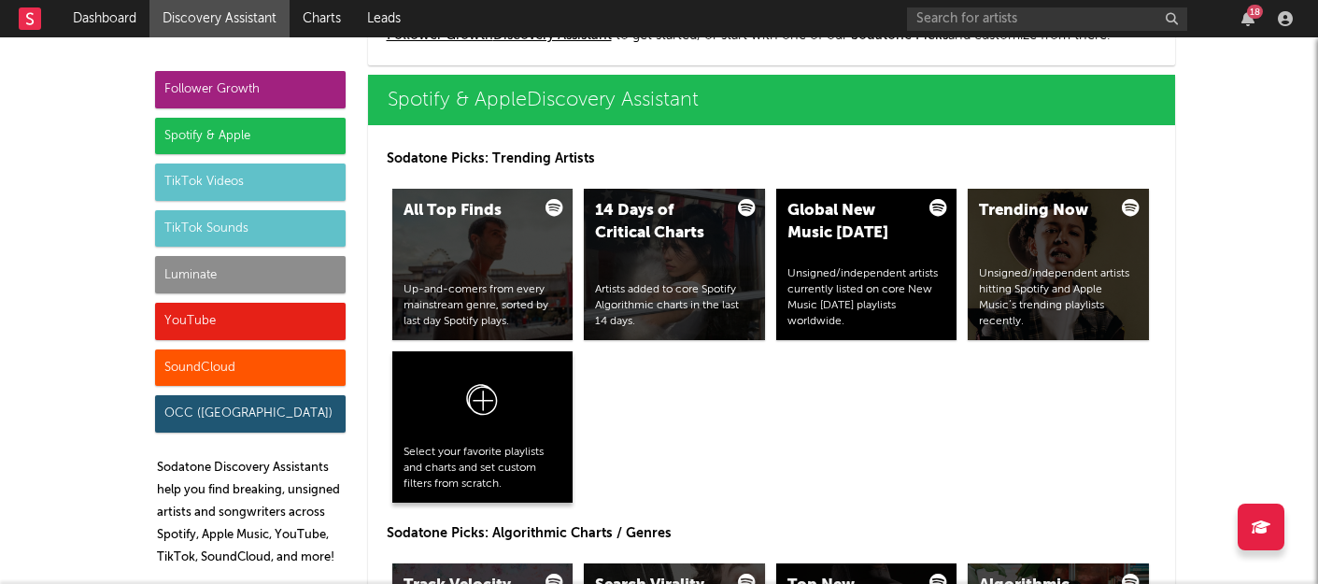
click at [504, 416] on div at bounding box center [483, 403] width 159 height 82
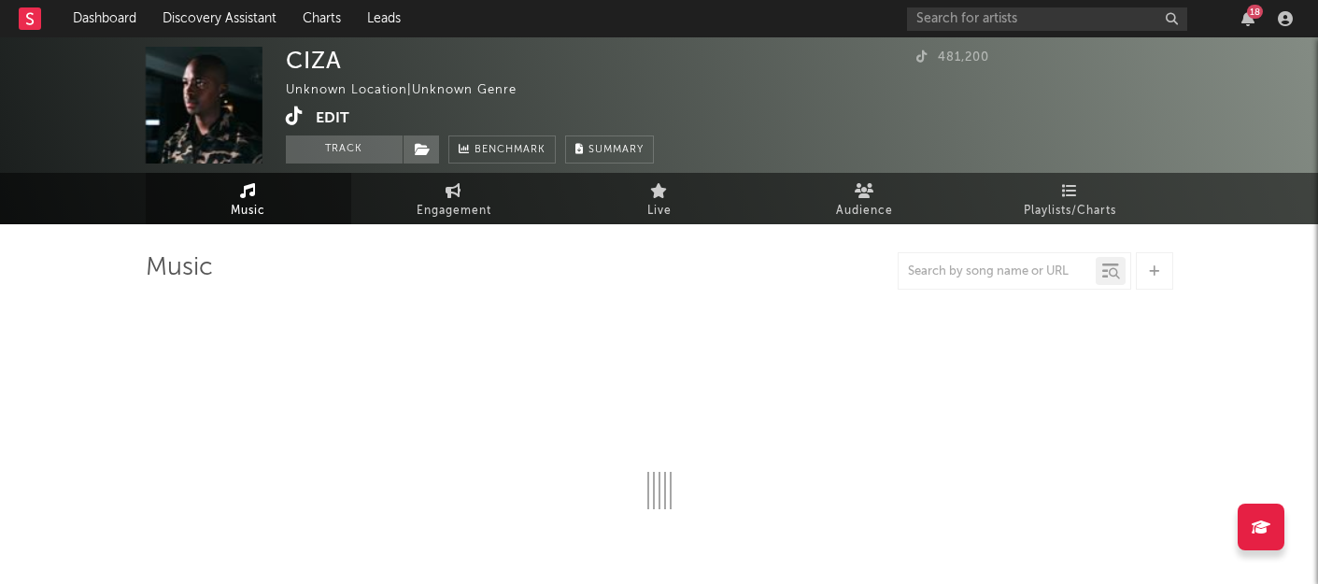
select select "1w"
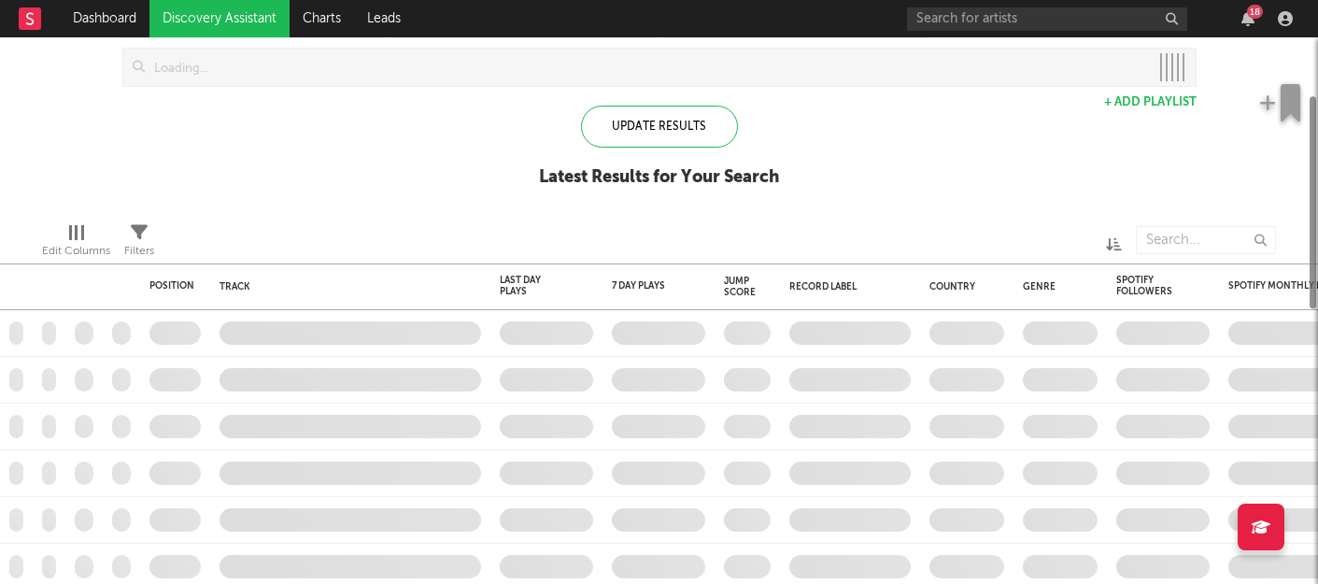
checkbox input "true"
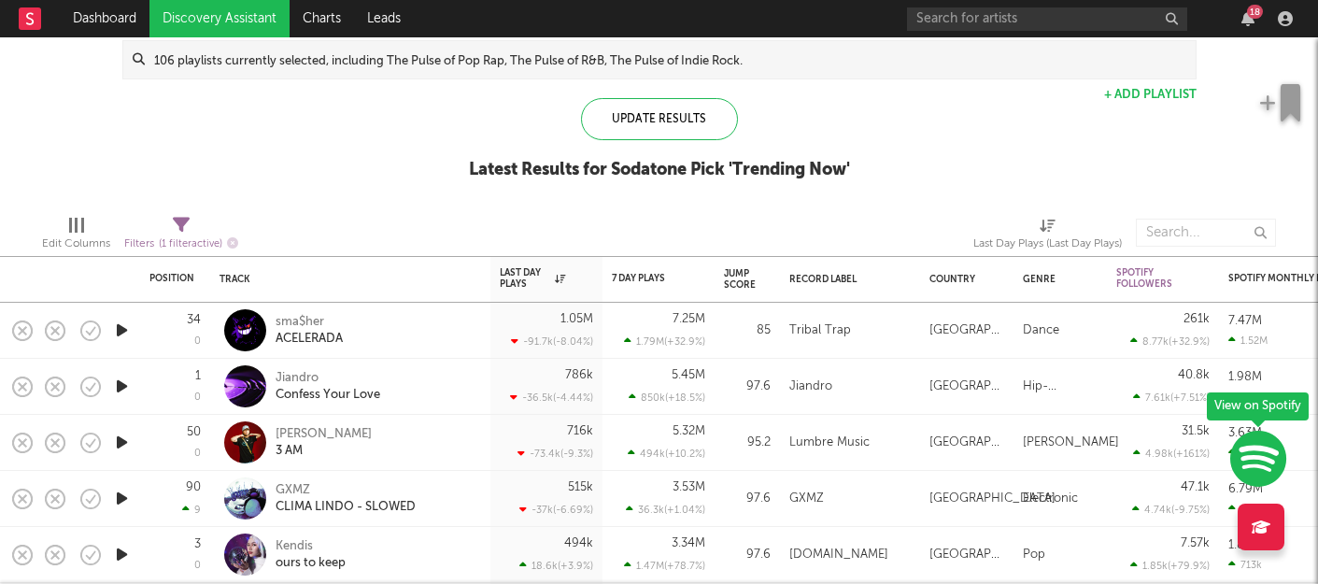
select select "max"
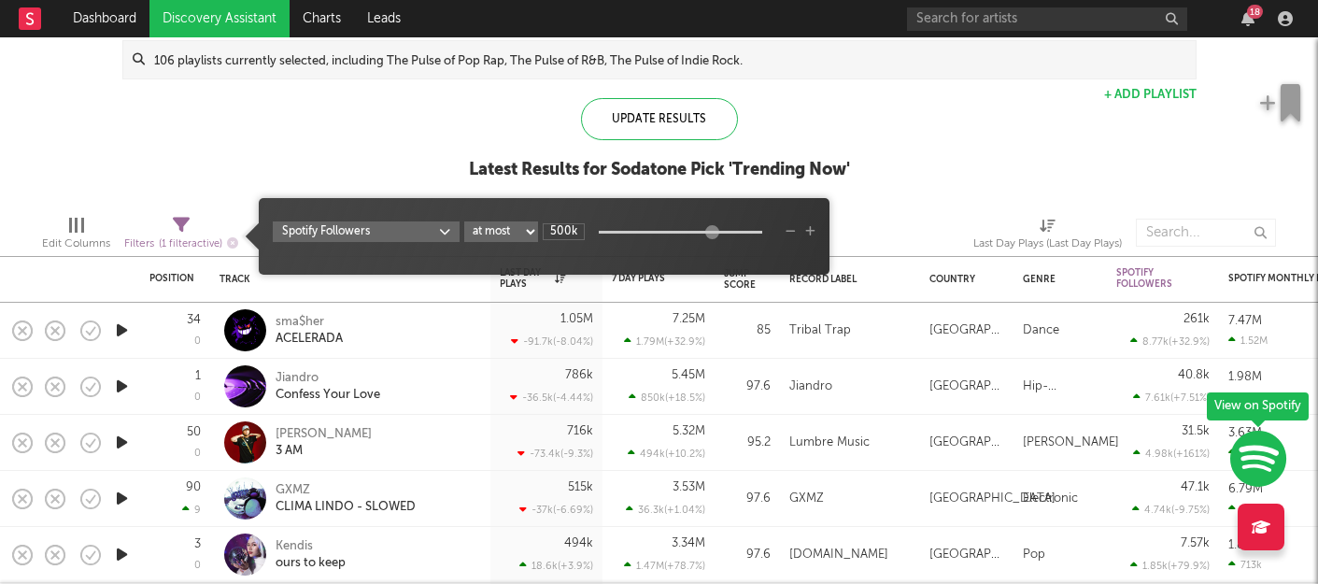
click at [192, 233] on div "Filters ( 1 filter active)" at bounding box center [181, 244] width 114 height 23
click at [439, 234] on body "Dashboard Discovery Assistant Charts Leads 18 Notifications Settings Mark all a…" at bounding box center [659, 292] width 1318 height 584
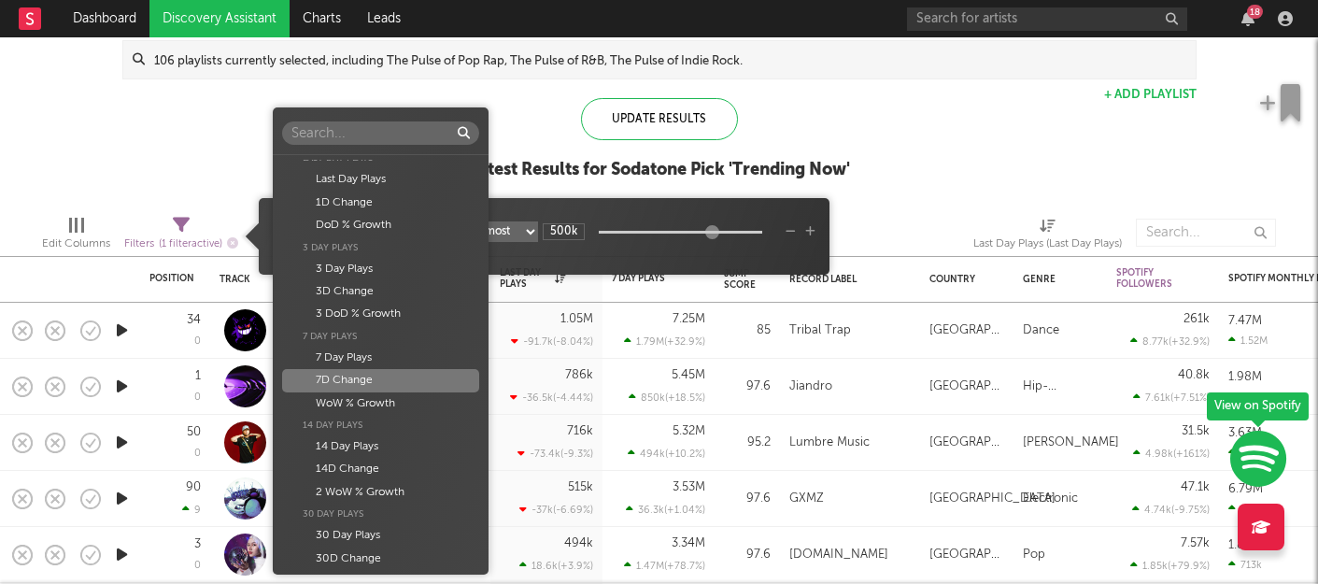
scroll to position [902, 0]
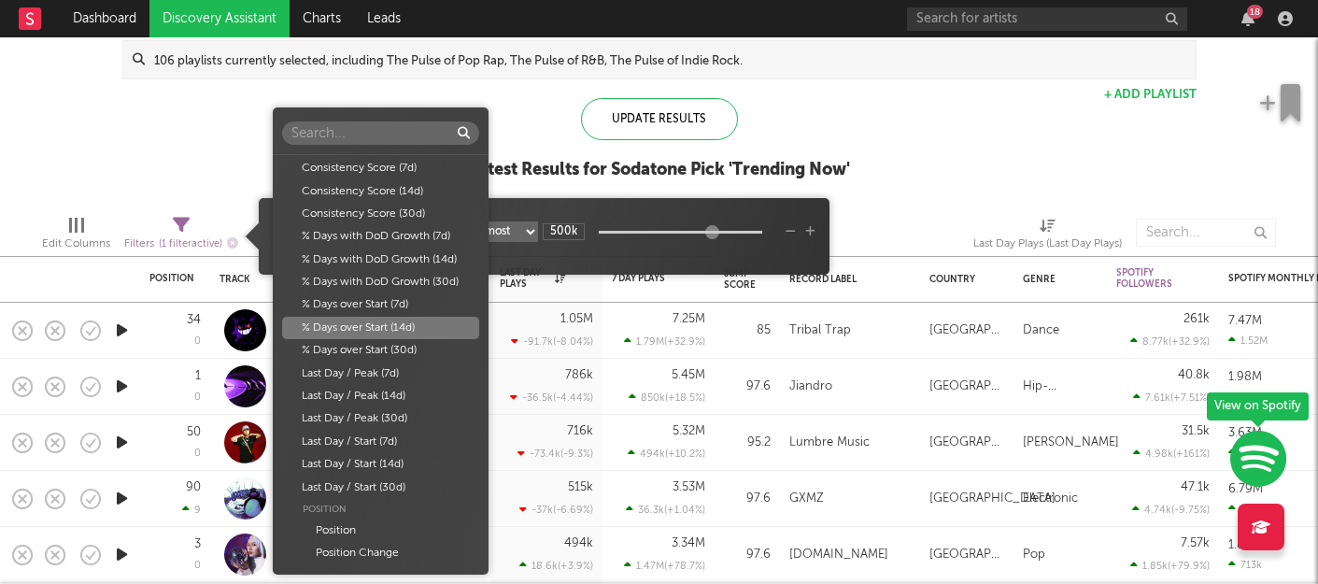
click at [922, 128] on div "Folders Jump Score Spotify Popularity Spotify Popularity Popularity Growth (Las…" at bounding box center [659, 292] width 1318 height 584
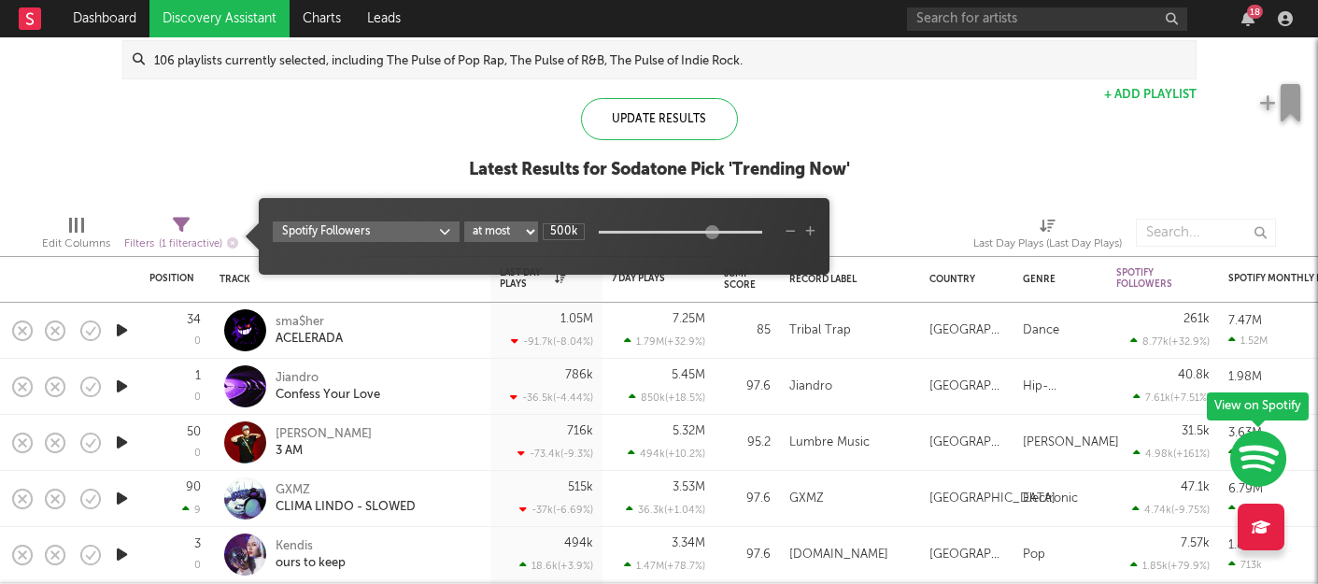
click at [290, 133] on div "Spotify/Apple Discovery Assistant Blocklist ( 0 ) Saved Searches ( 2 ) Reset Fi…" at bounding box center [659, 39] width 1318 height 322
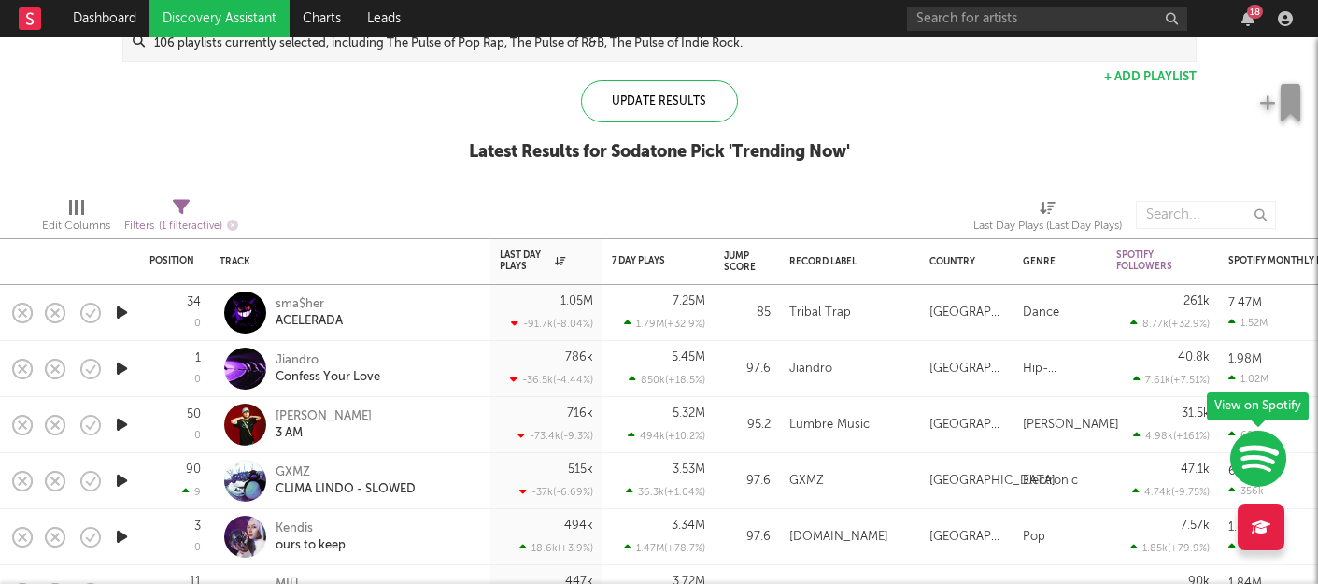
select select "max"
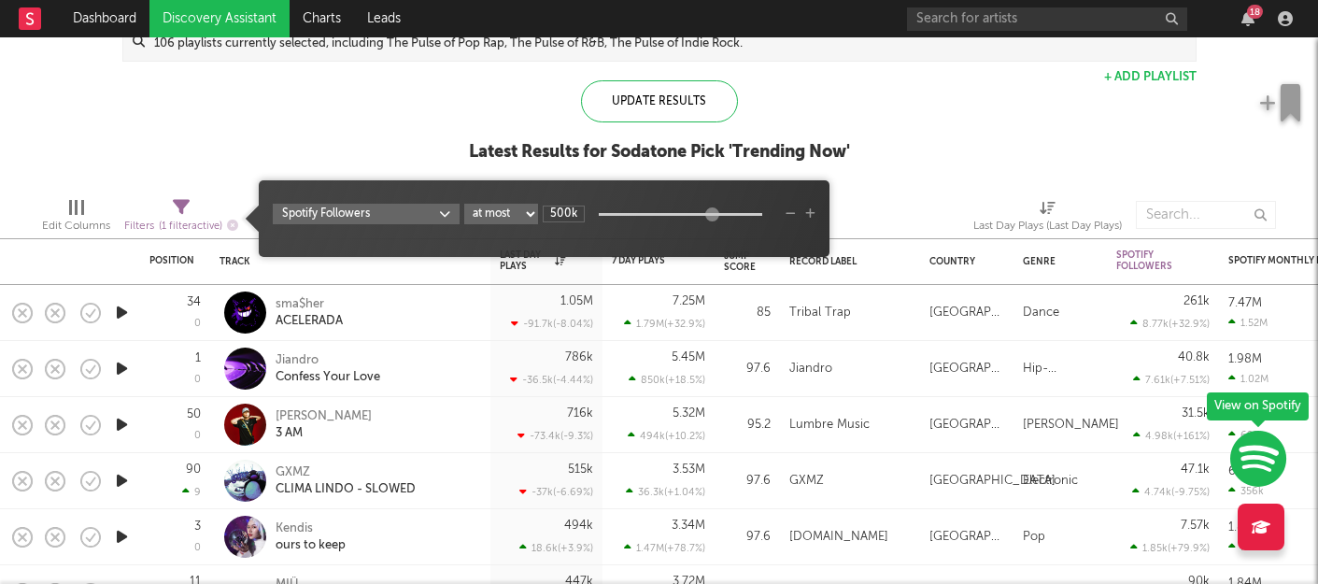
click at [195, 213] on span "Filters ( 1 filter active)" at bounding box center [181, 219] width 114 height 38
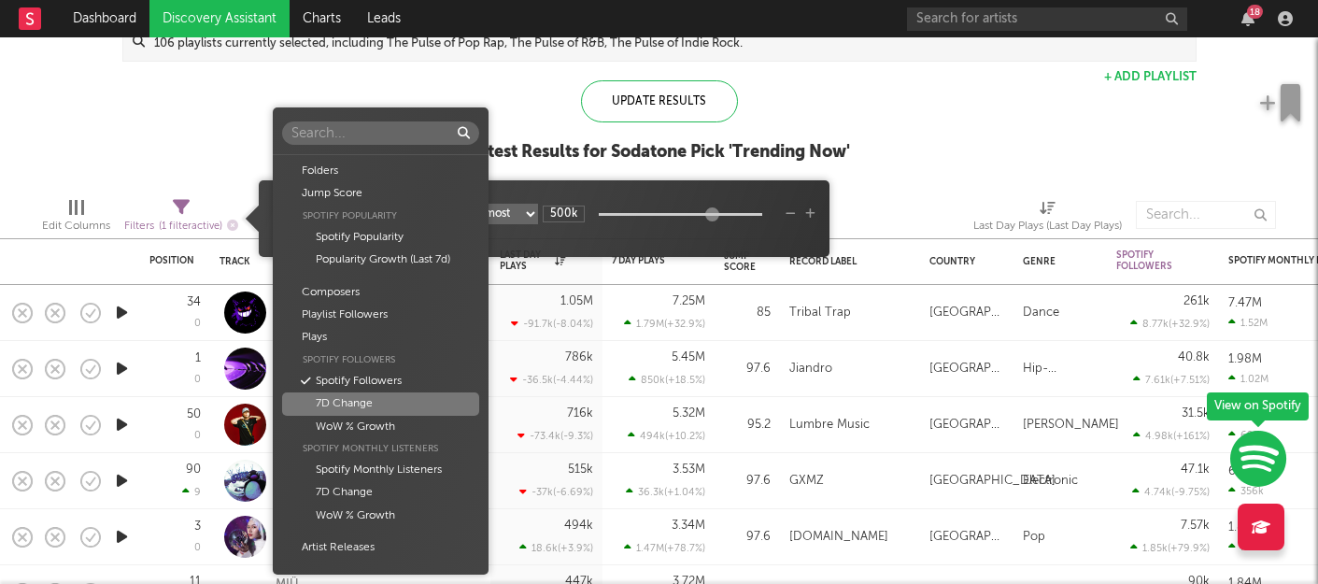
click at [393, 208] on body "Dashboard Discovery Assistant Charts Leads 18 Notifications Settings Mark all a…" at bounding box center [659, 292] width 1318 height 584
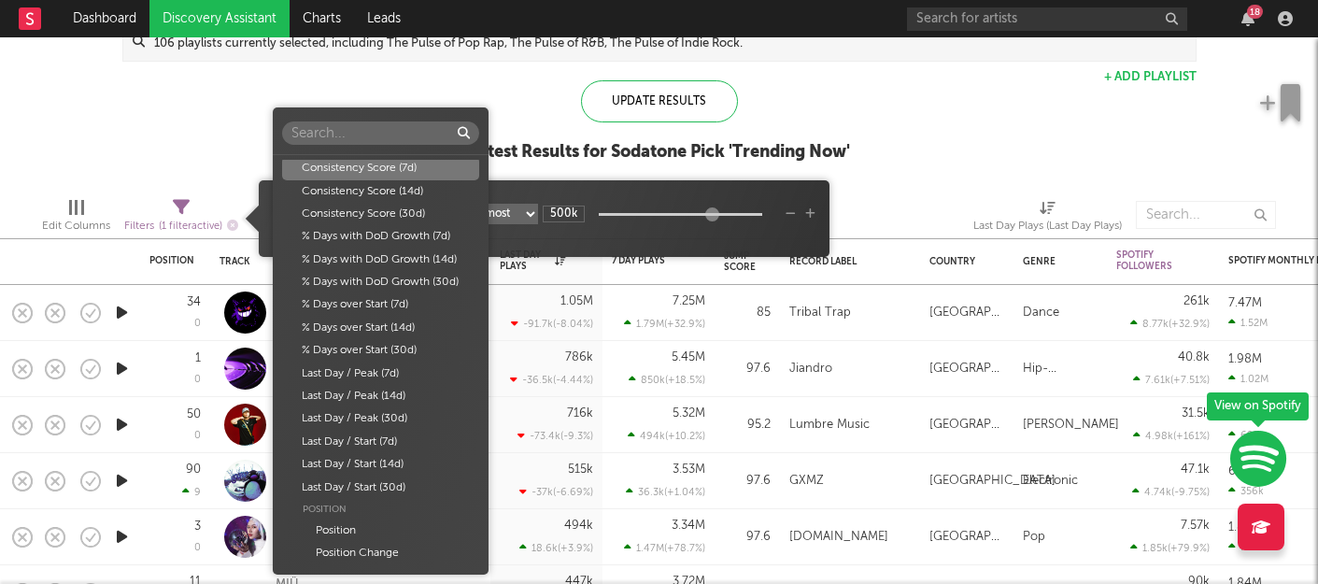
click at [452, 81] on div "Folders Jump Score Spotify Popularity Spotify Popularity Popularity Growth (Las…" at bounding box center [659, 292] width 1318 height 584
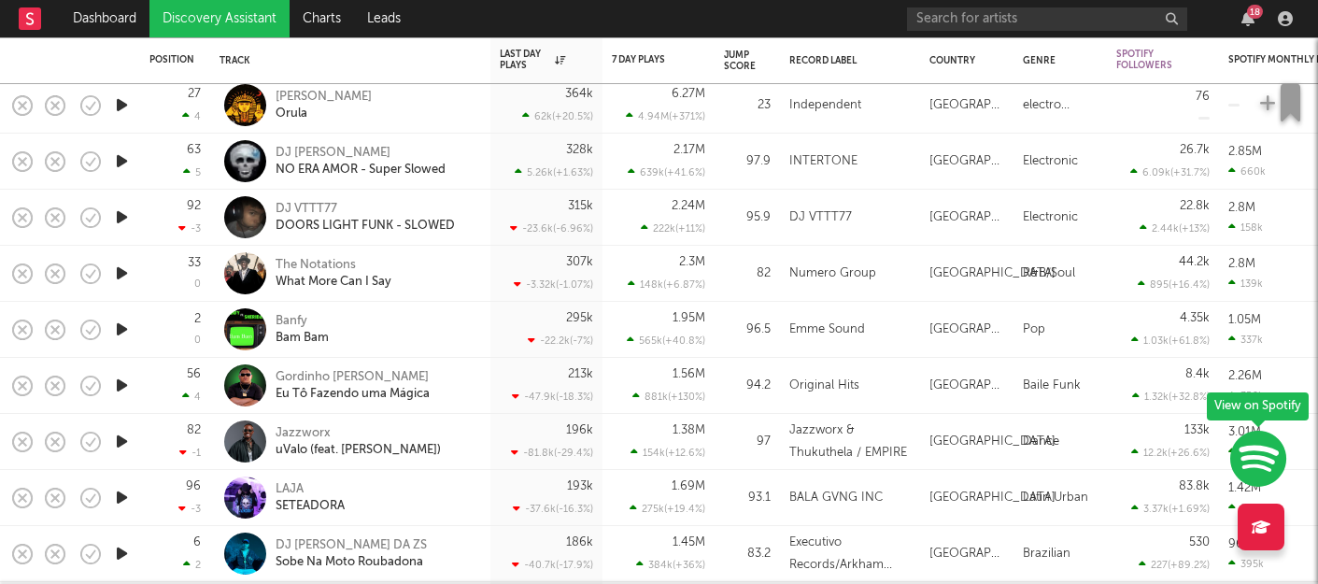
click at [117, 444] on icon "button" at bounding box center [122, 441] width 20 height 23
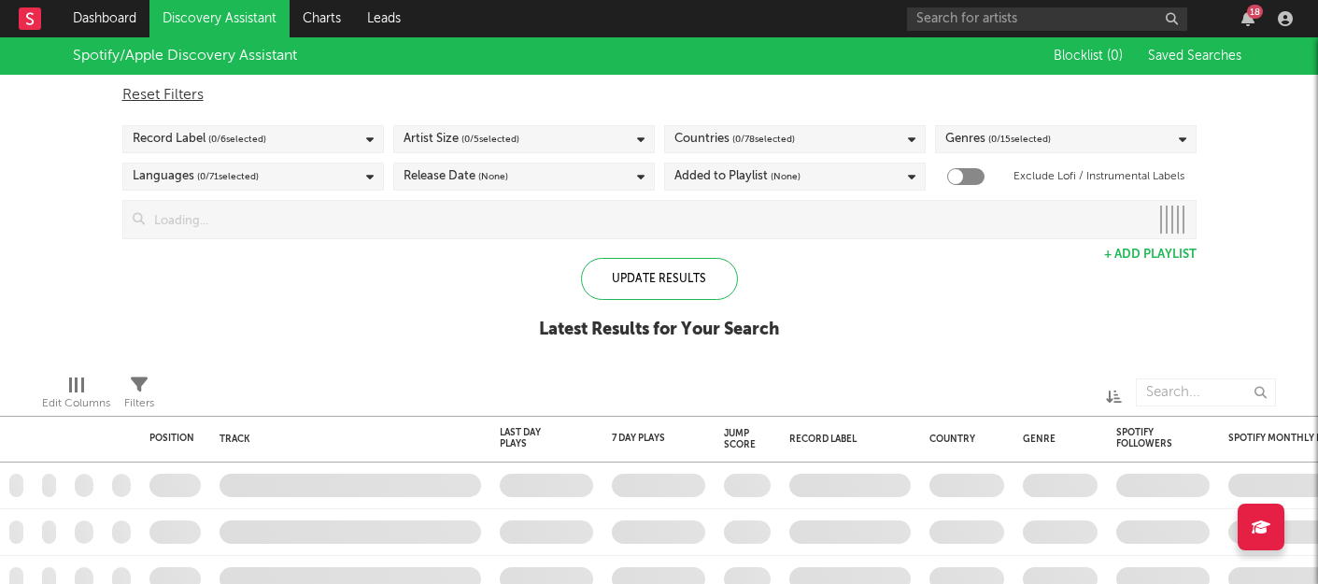
checkbox input "true"
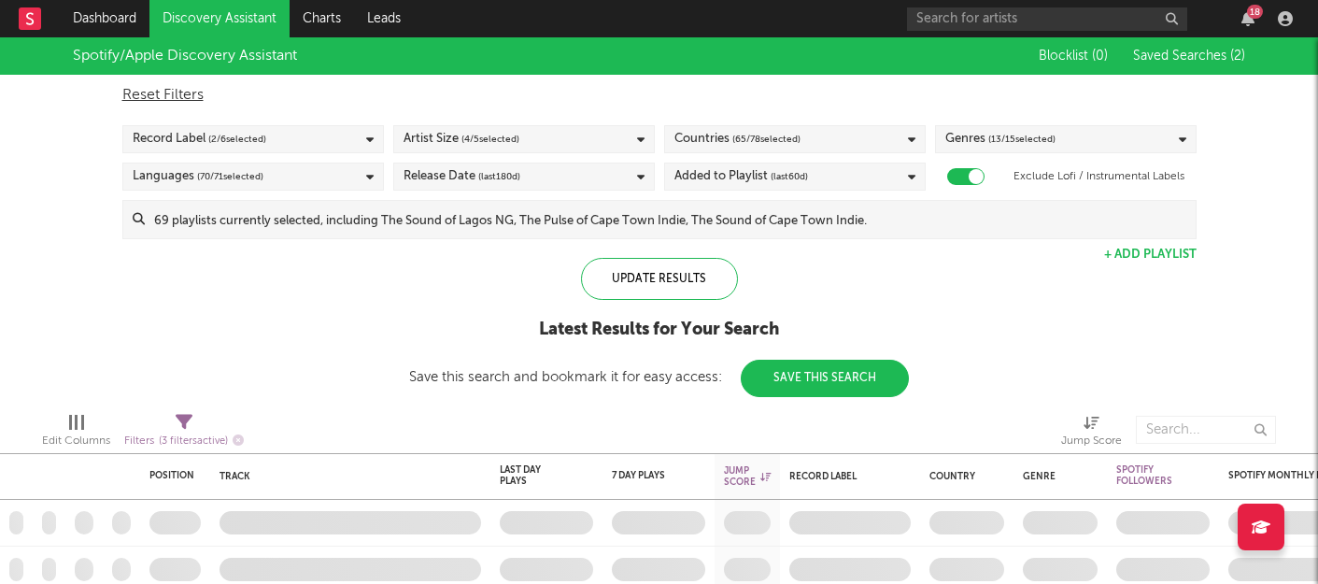
click at [774, 135] on span "( 65 / 78 selected)" at bounding box center [766, 139] width 68 height 22
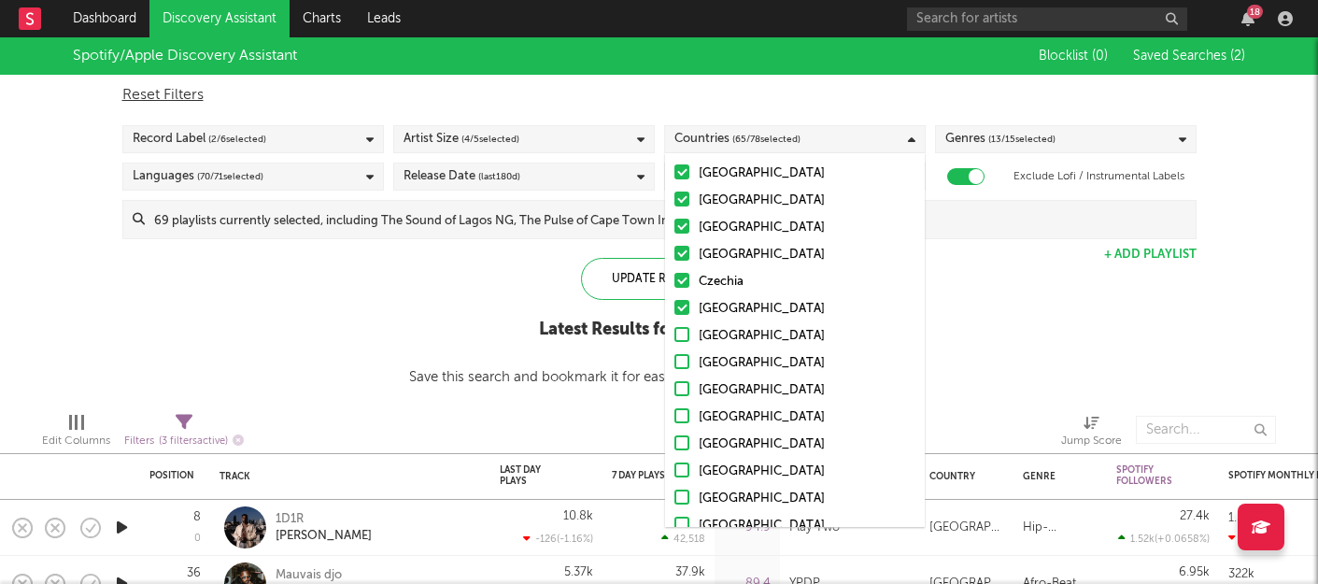
scroll to position [1822, 0]
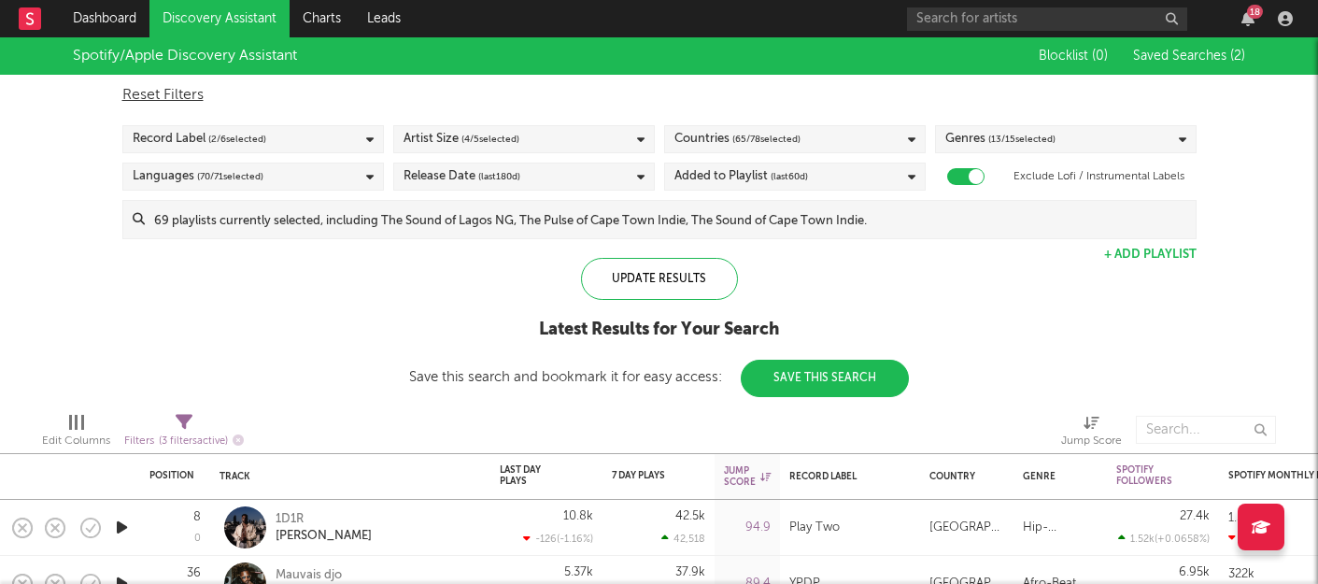
click at [391, 284] on div "Spotify/Apple Discovery Assistant Blocklist ( 0 ) Saved Searches ( 2 ) Reset Fi…" at bounding box center [659, 217] width 1318 height 360
click at [355, 150] on div "Record Label ( 2 / 6 selected)" at bounding box center [253, 139] width 262 height 28
click at [431, 287] on div "Update Results Latest Results for Your Search Save this search and bookmark it …" at bounding box center [659, 327] width 500 height 139
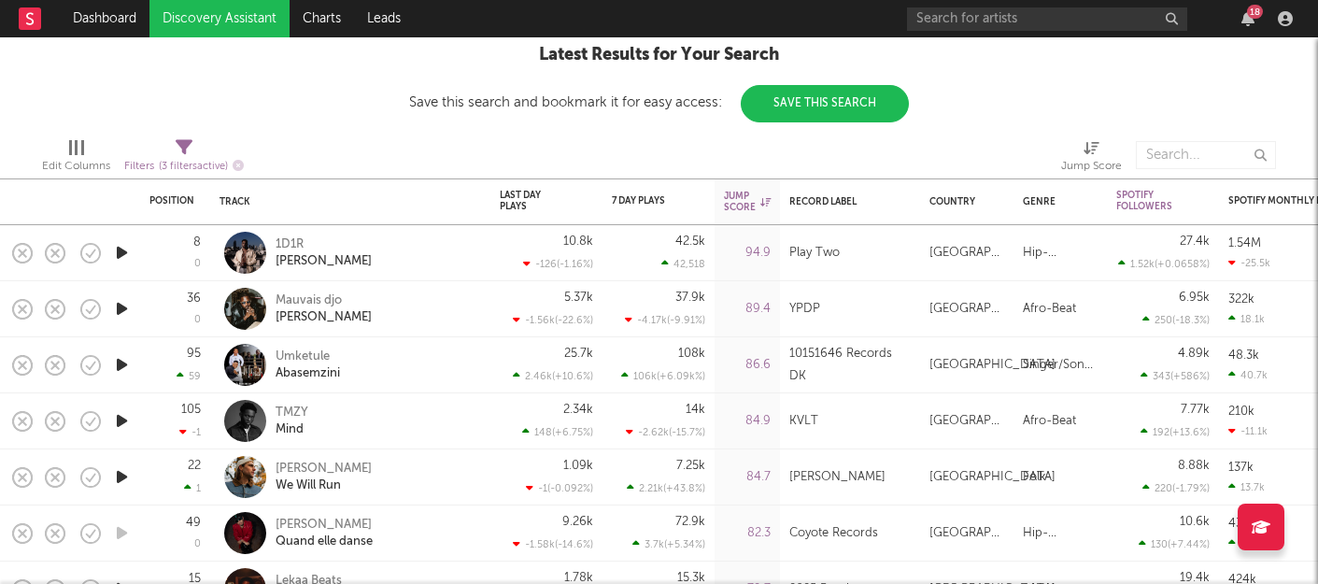
click at [114, 425] on icon "button" at bounding box center [122, 420] width 20 height 23
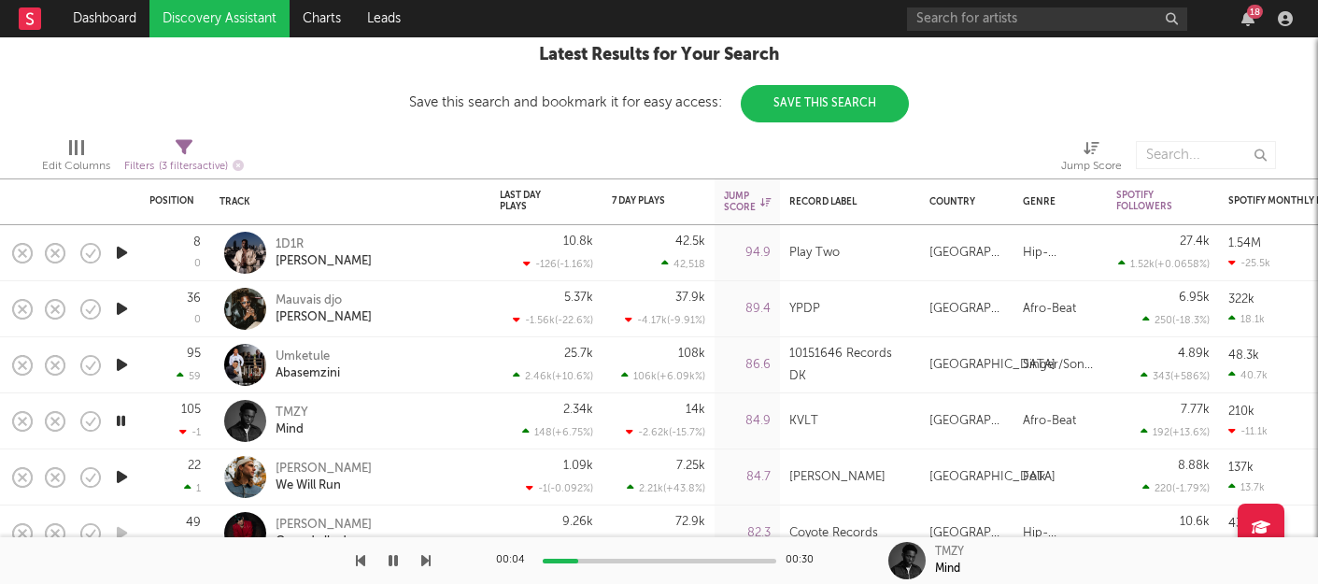
click at [656, 561] on div at bounding box center [660, 561] width 234 height 5
click at [393, 559] on icon "button" at bounding box center [393, 560] width 9 height 15
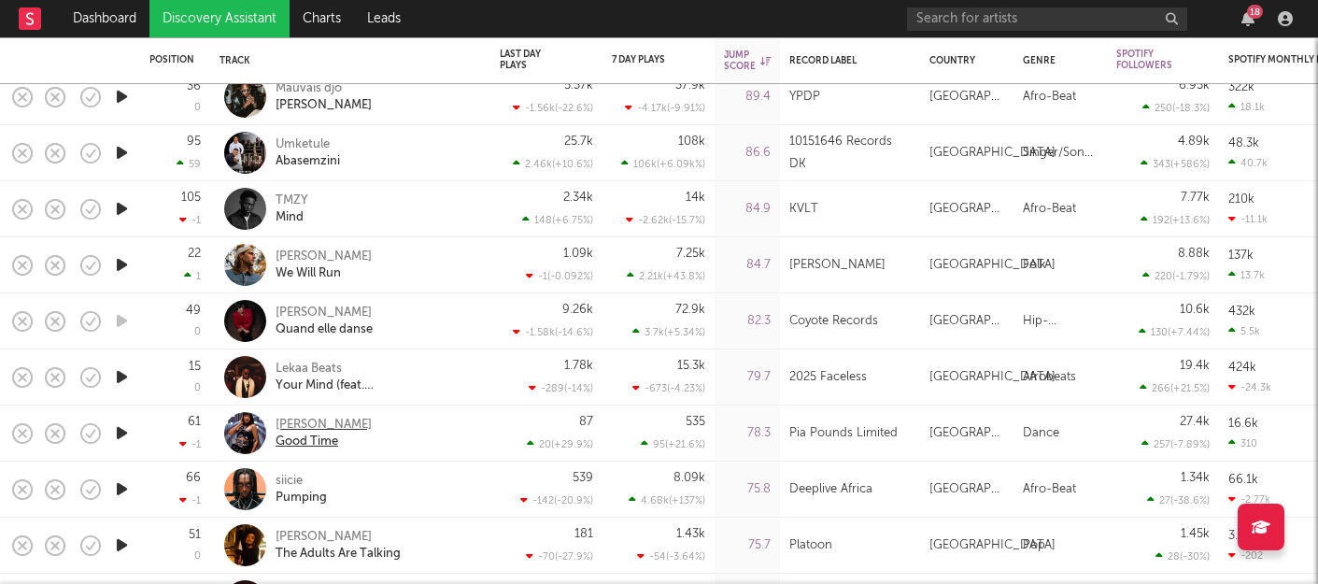
click at [296, 427] on div "Pia Pounds" at bounding box center [324, 425] width 96 height 17
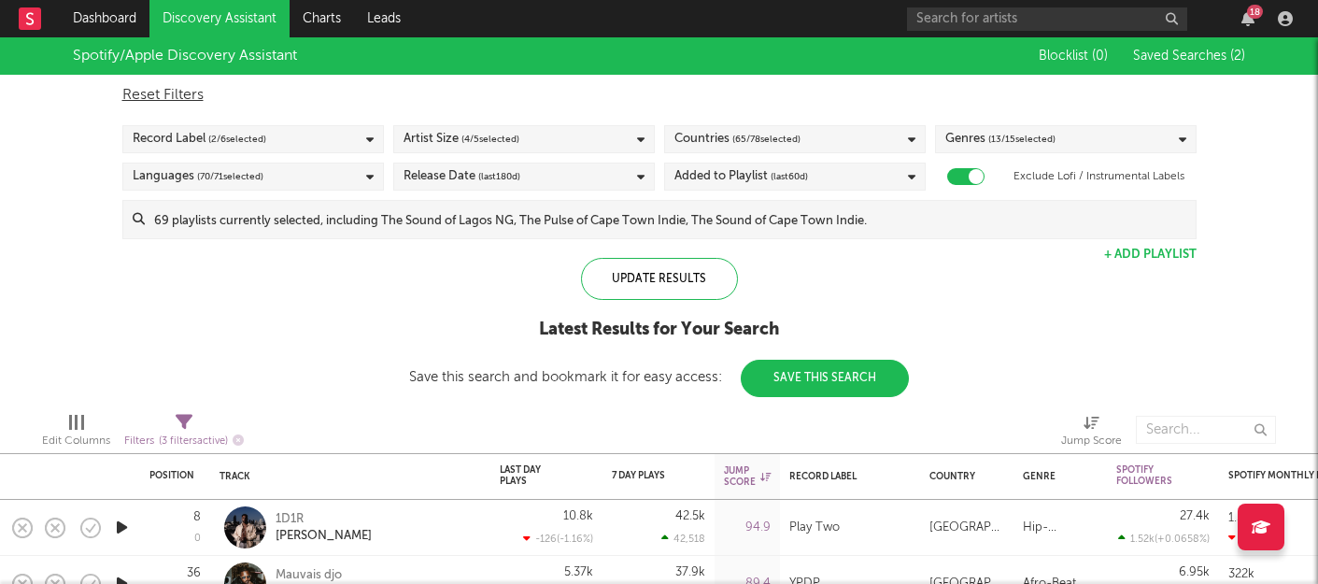
click at [632, 143] on div "Artist Size ( 4 / 5 selected)" at bounding box center [524, 139] width 262 height 28
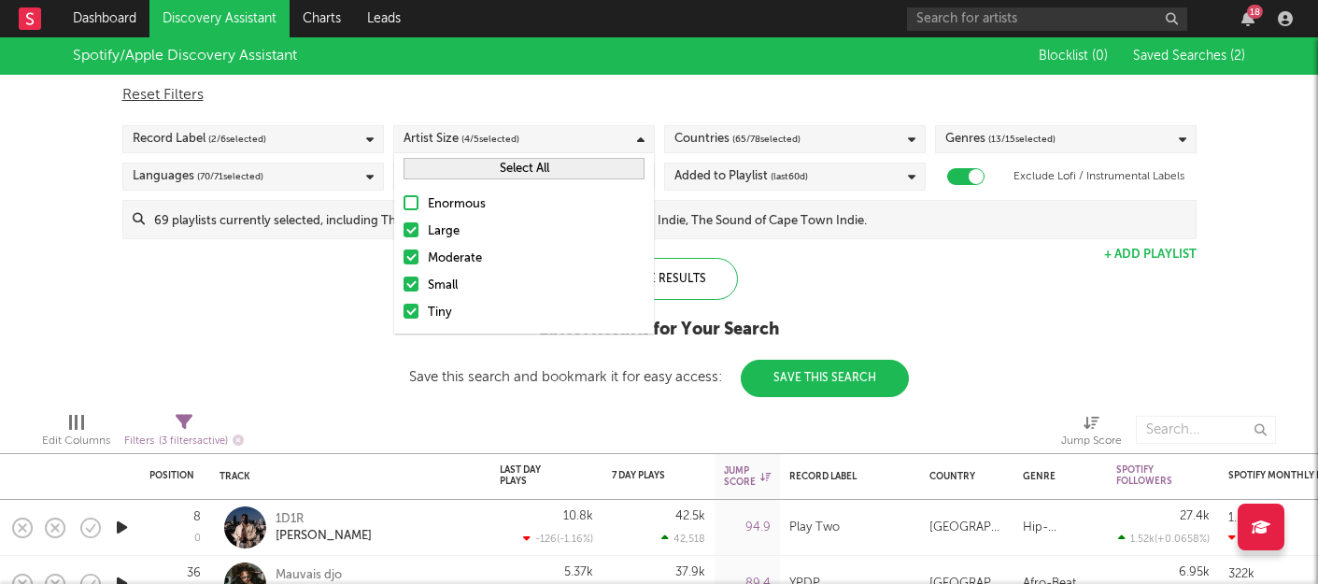
click at [632, 142] on div "Artist Size ( 4 / 5 selected)" at bounding box center [524, 139] width 262 height 28
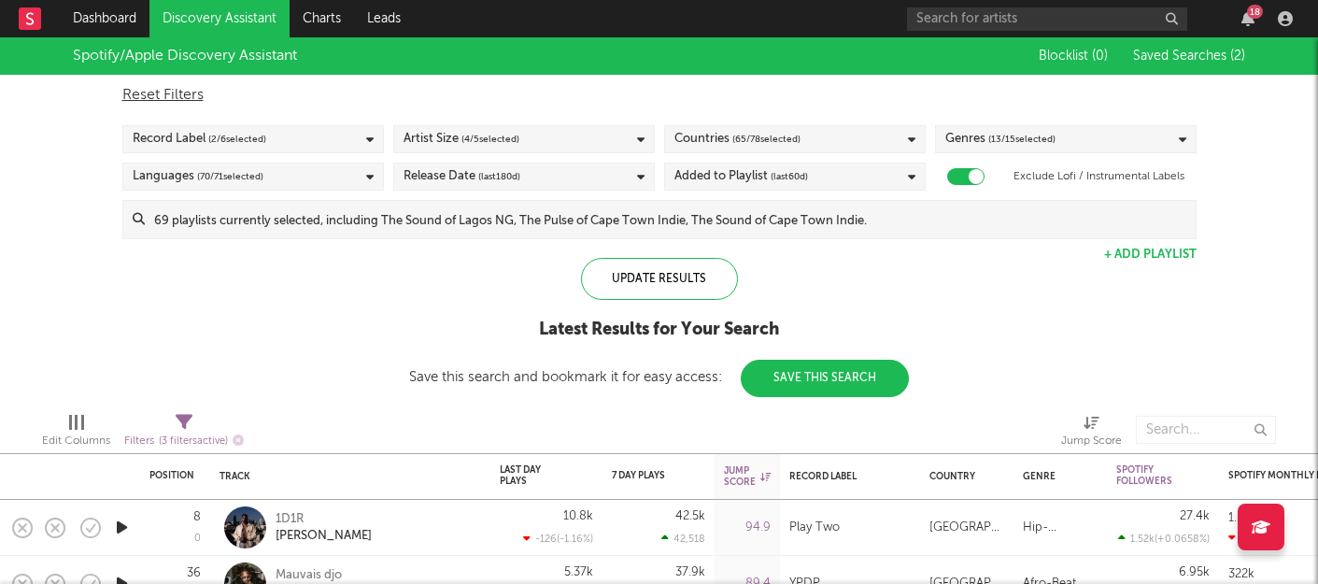
click at [807, 145] on div "Countries ( 65 / 78 selected)" at bounding box center [795, 139] width 262 height 28
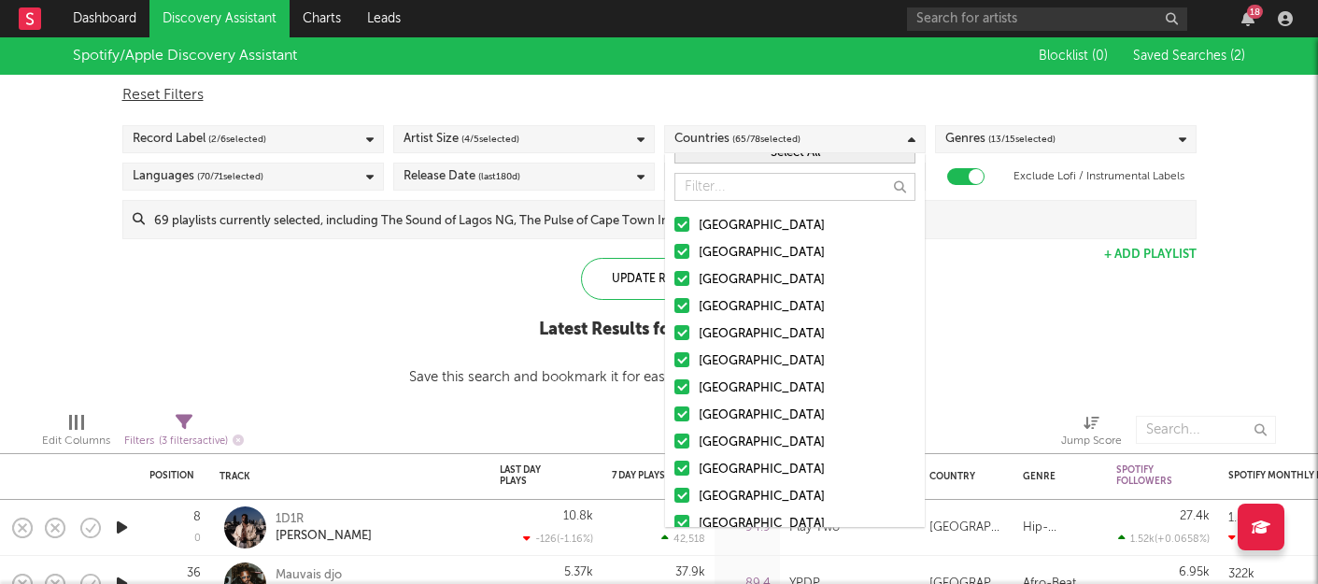
scroll to position [18, 0]
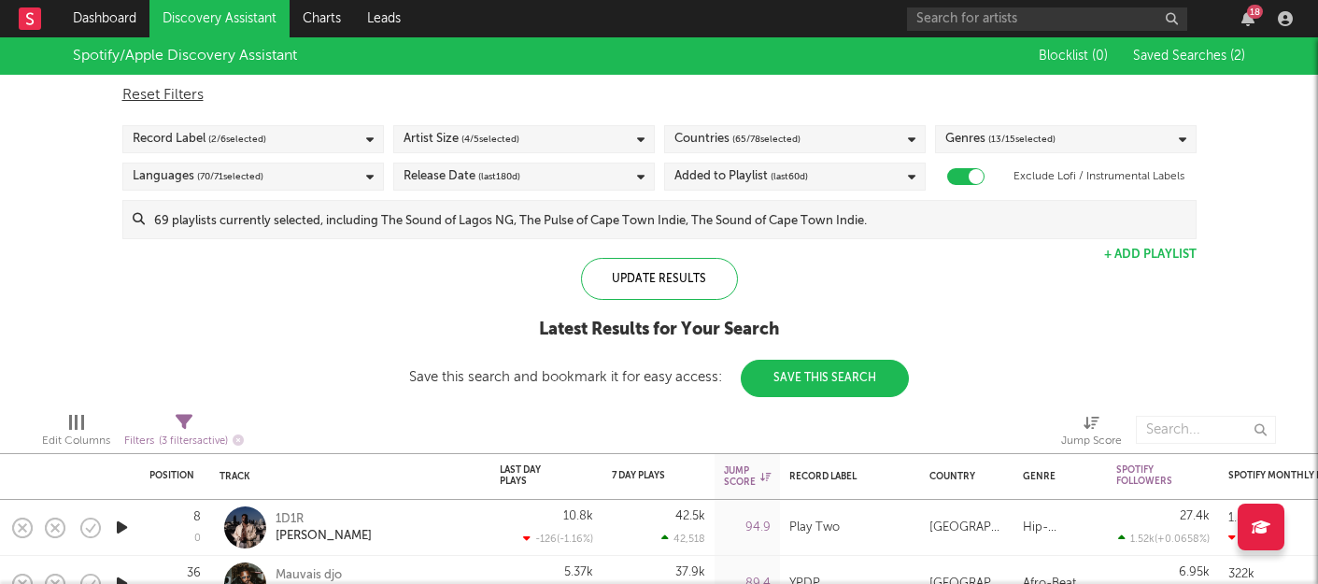
click at [959, 329] on div "Spotify/Apple Discovery Assistant Blocklist ( 0 ) Saved Searches ( 2 ) Reset Fi…" at bounding box center [659, 217] width 1318 height 360
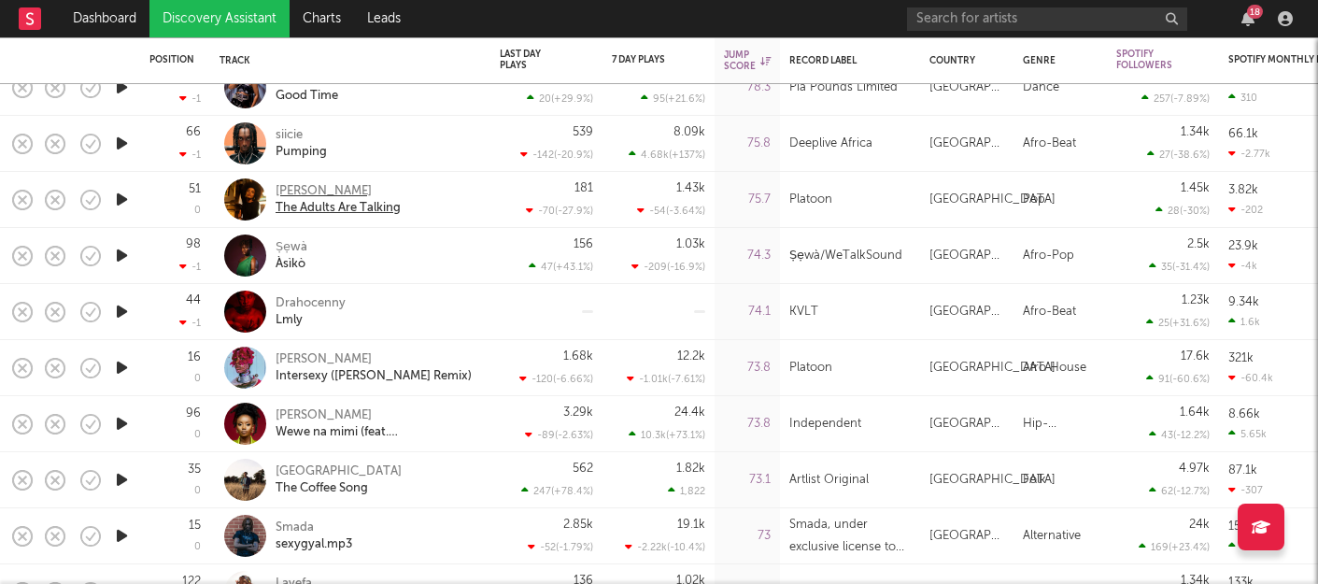
click at [311, 191] on div "[PERSON_NAME]" at bounding box center [338, 191] width 125 height 17
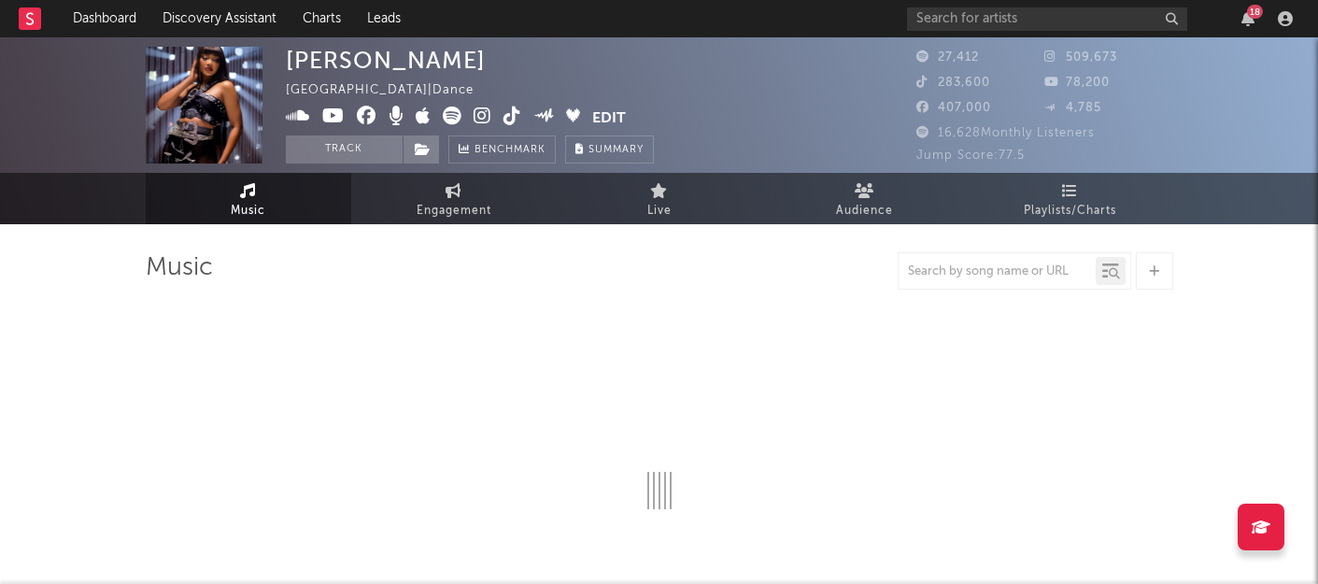
select select "6m"
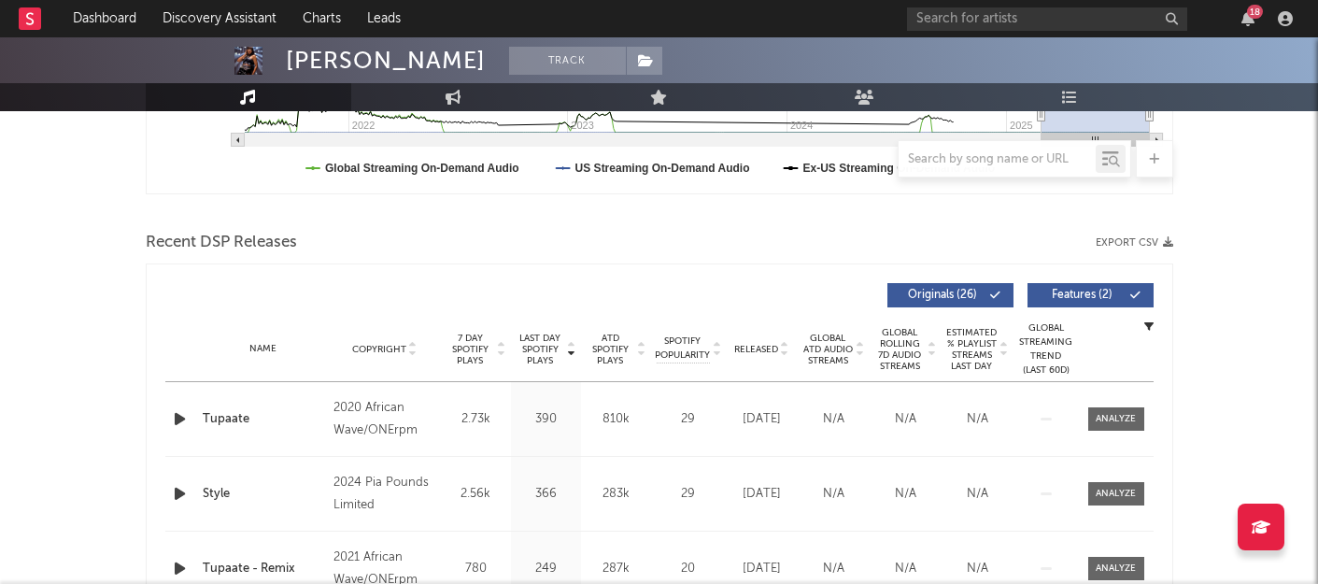
scroll to position [654, 0]
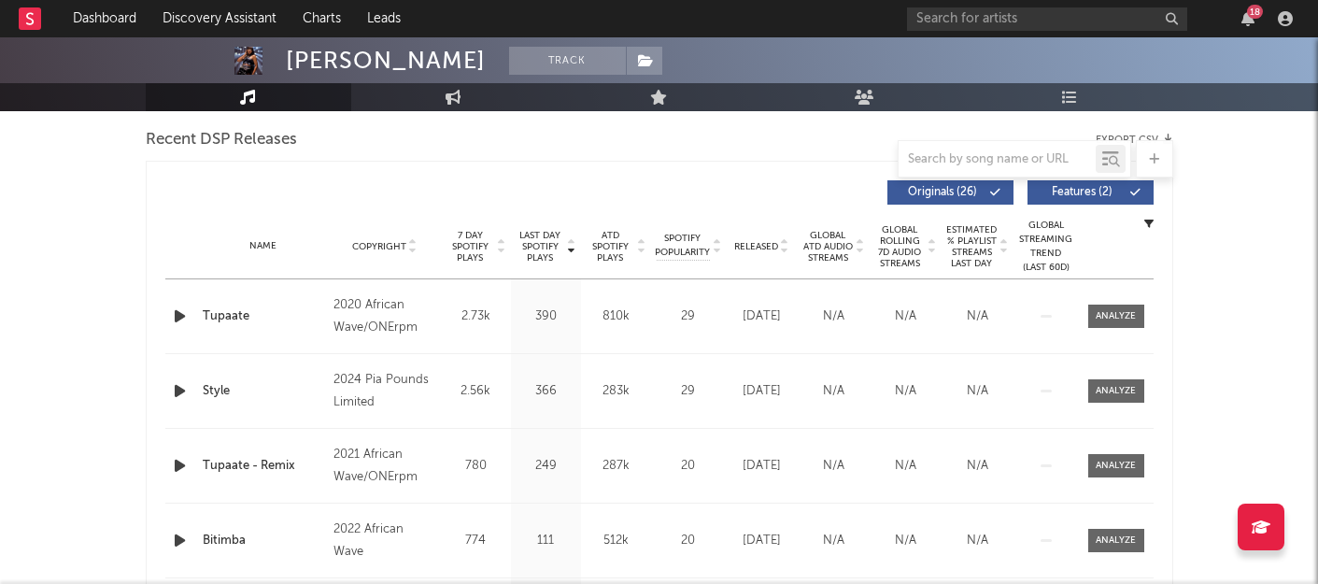
click at [775, 244] on span "Released" at bounding box center [756, 246] width 44 height 11
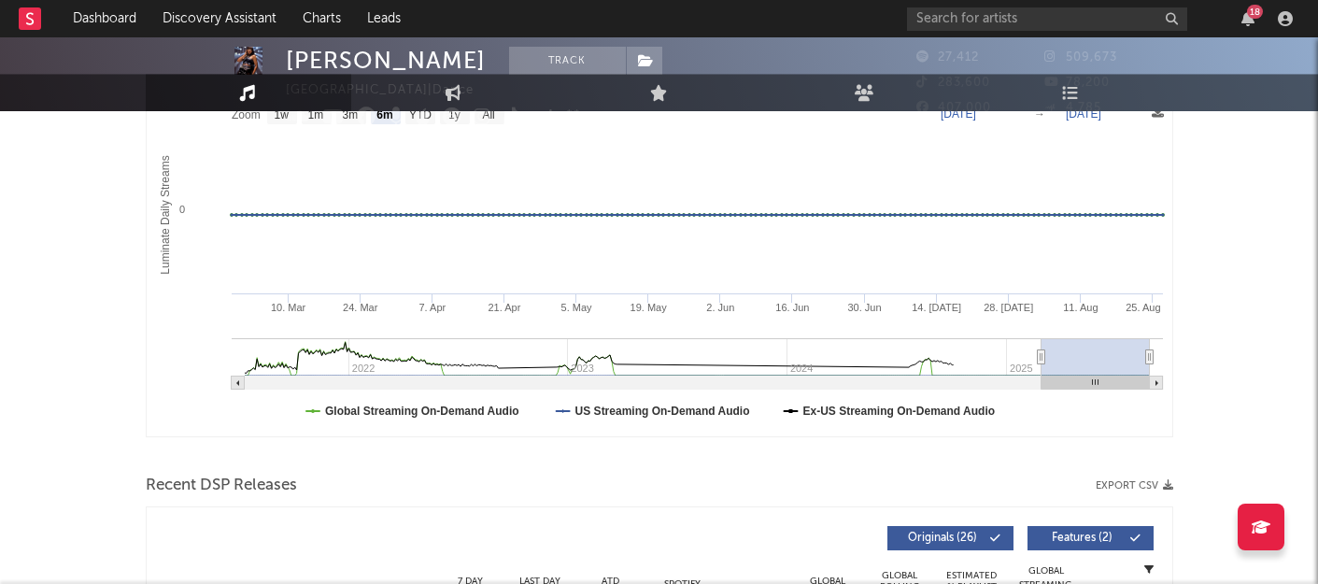
scroll to position [0, 0]
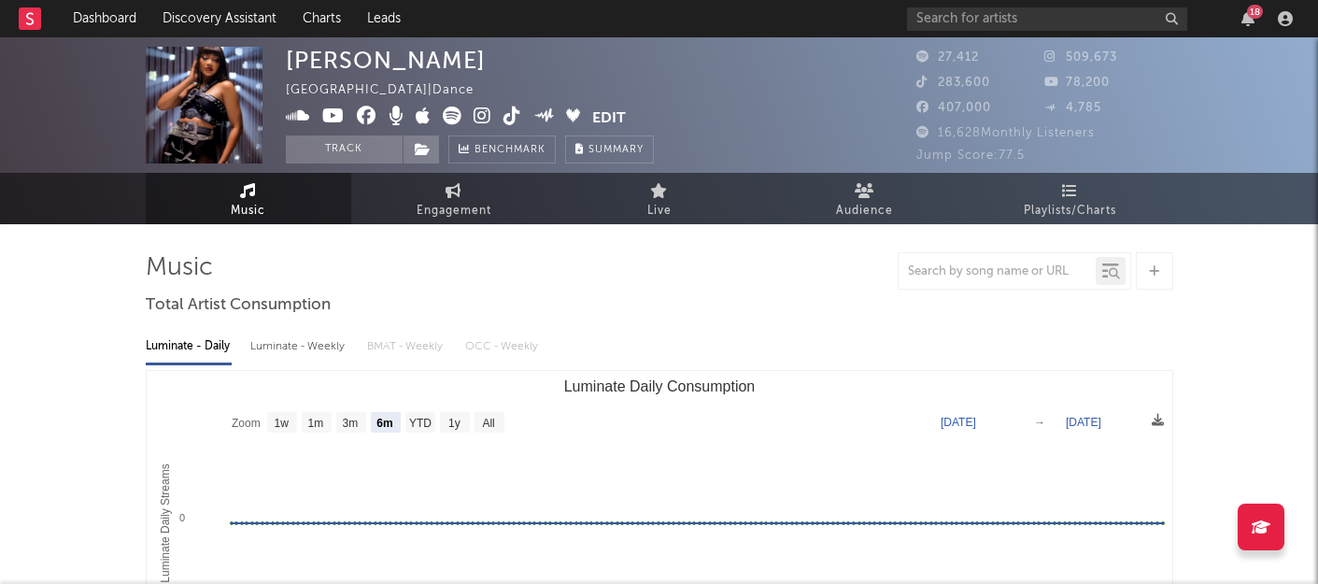
click at [256, 121] on img at bounding box center [204, 105] width 117 height 117
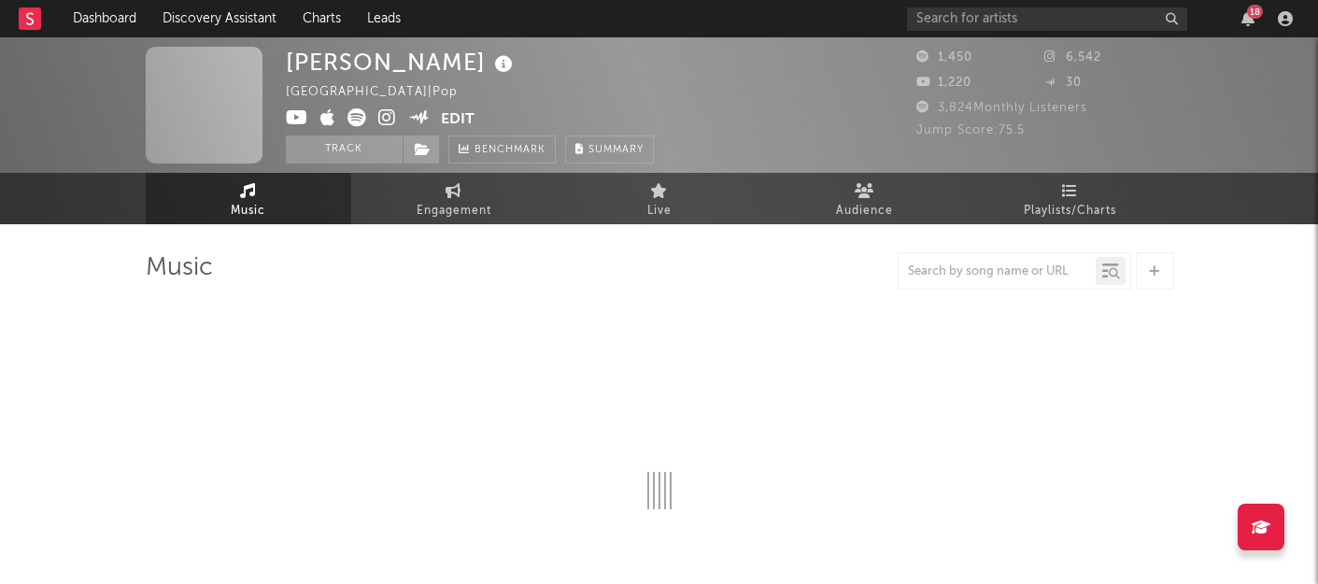
select select "1w"
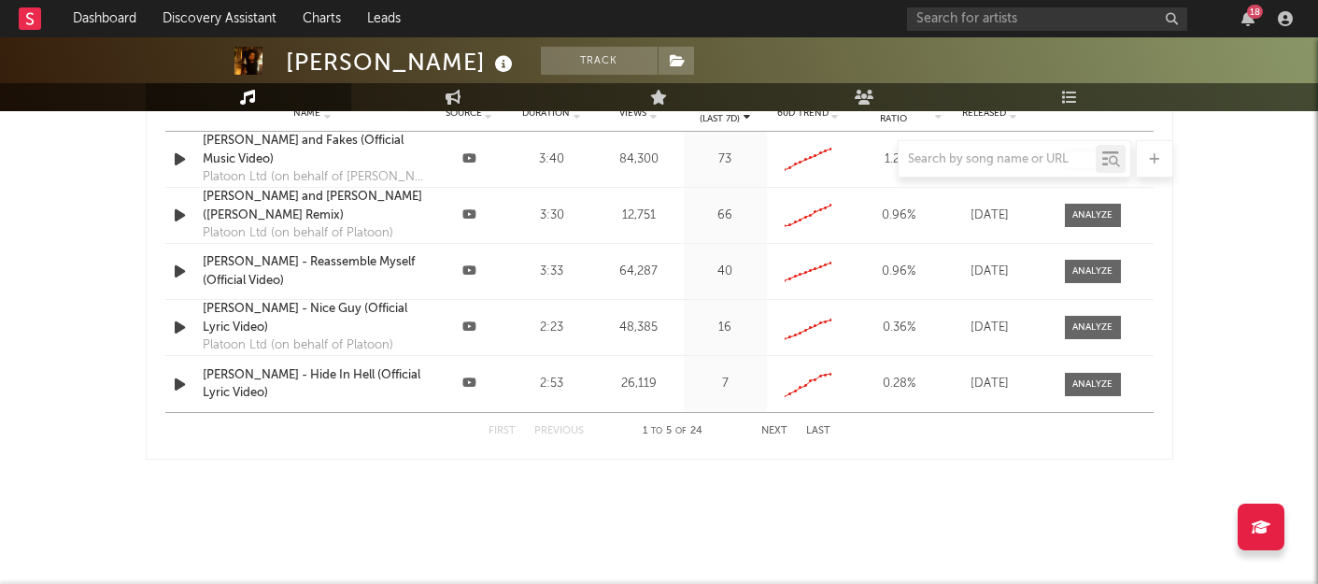
scroll to position [1826, 0]
